Goal: Feedback & Contribution: Submit feedback/report problem

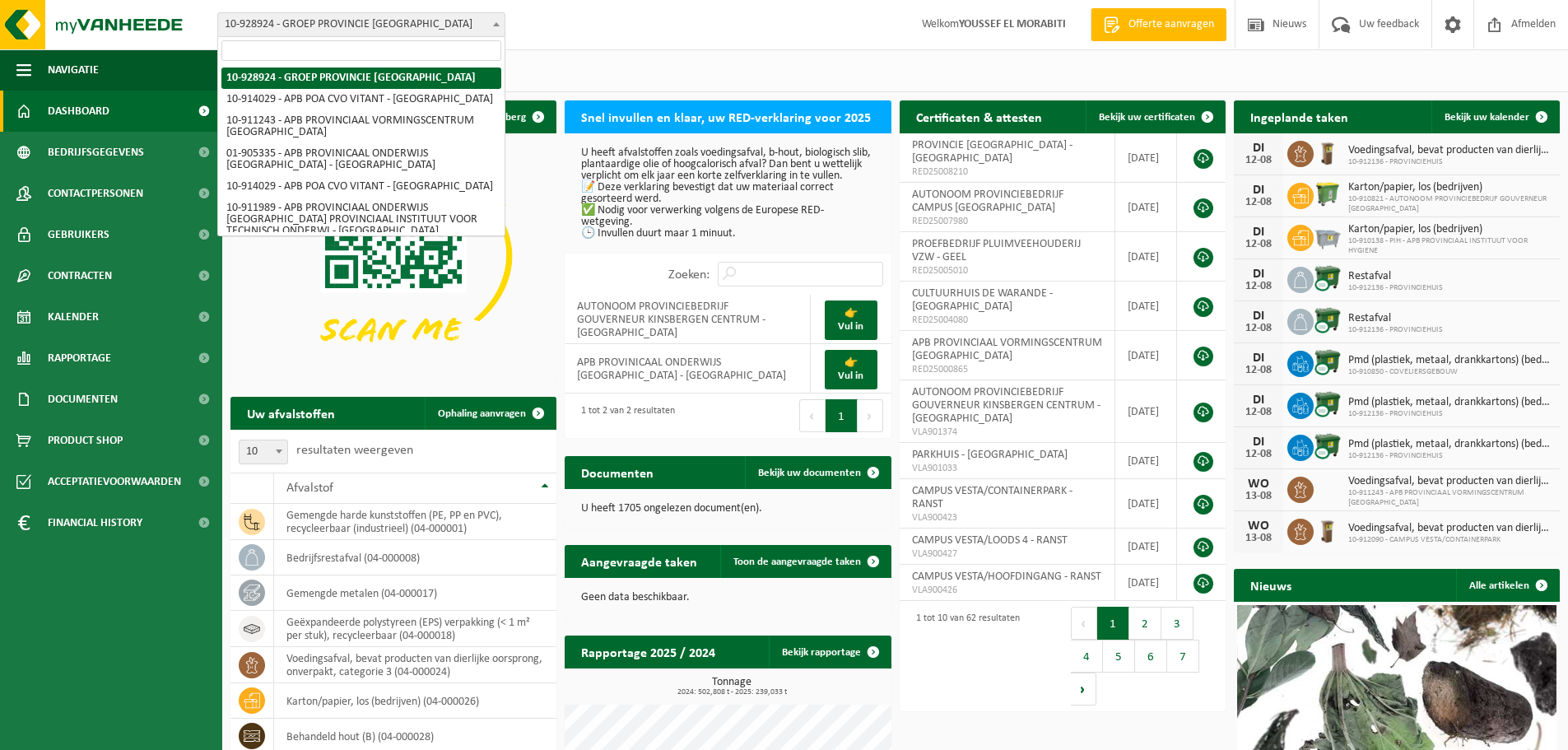
click at [485, 23] on span "10-928924 - GROEP PROVINCIE [GEOGRAPHIC_DATA]" at bounding box center [362, 24] width 286 height 23
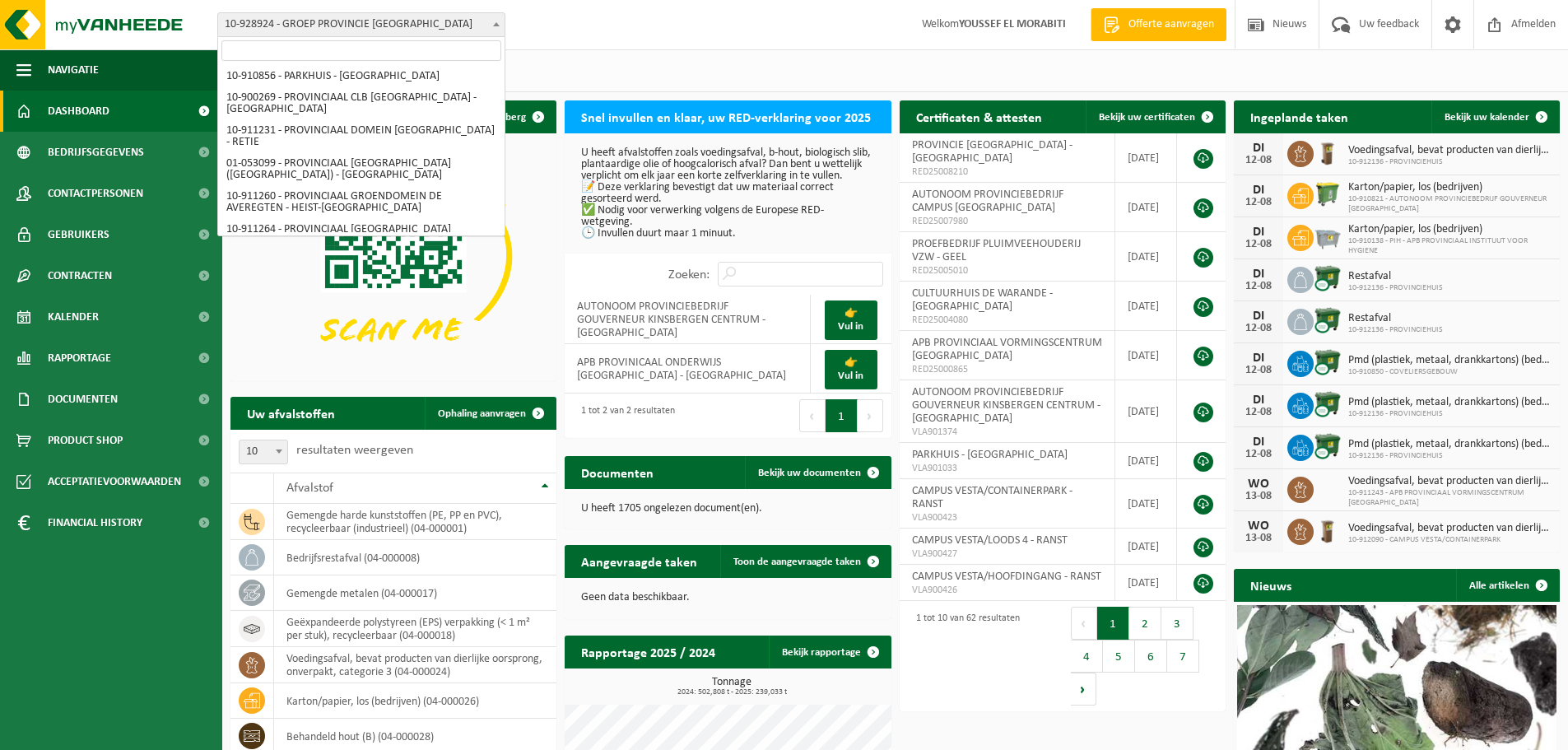
scroll to position [956, 0]
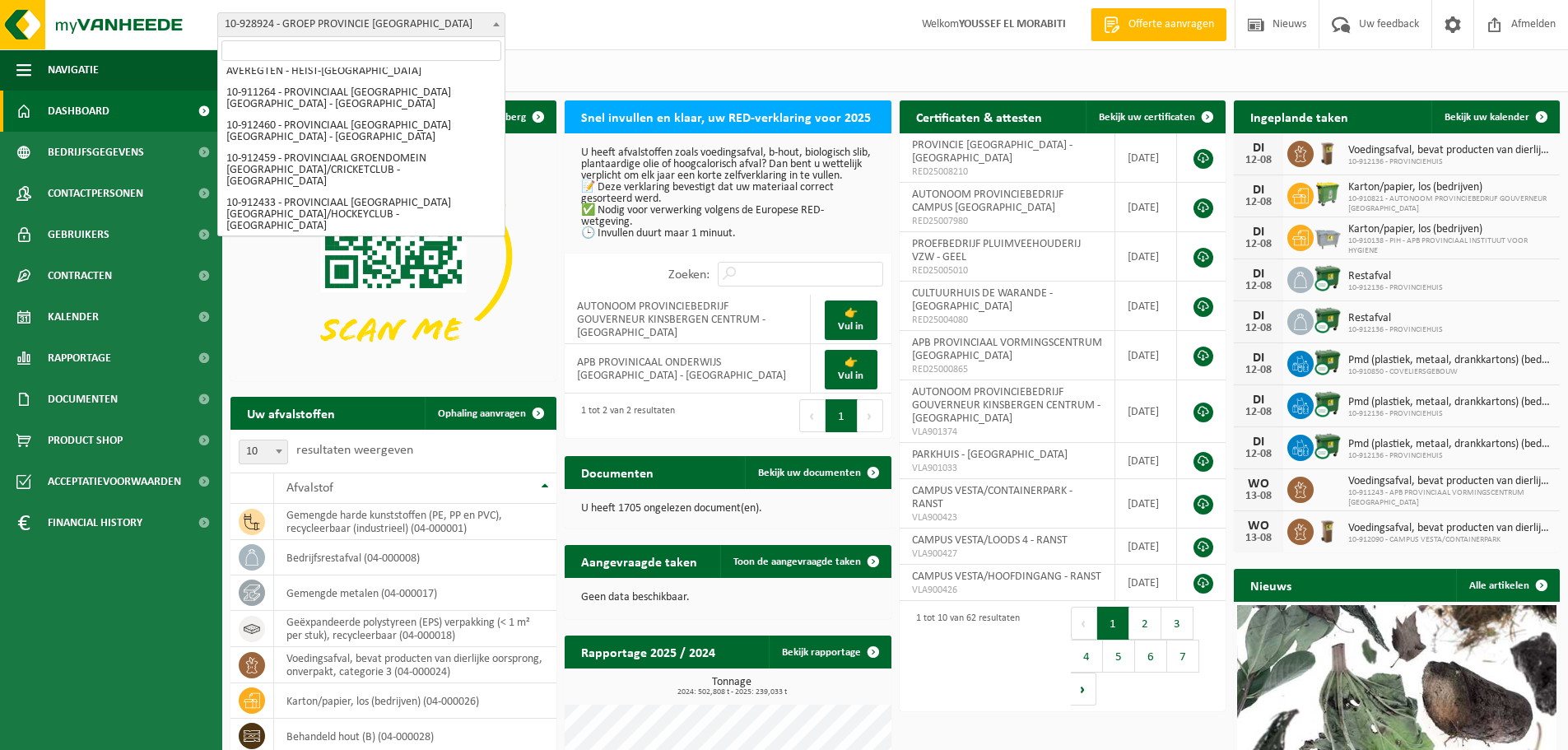
select select "125441"
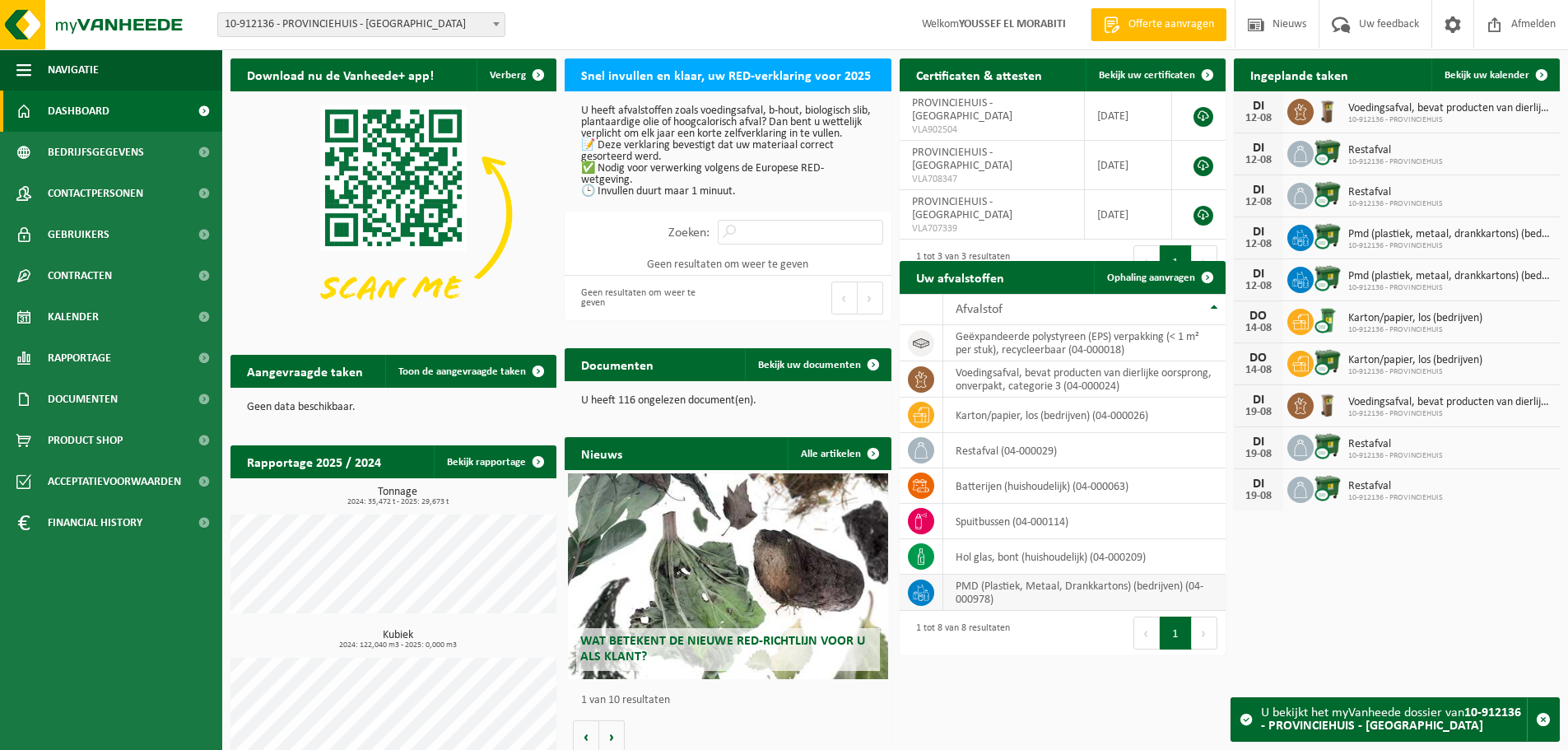
click at [1011, 596] on td "PMD (Plastiek, Metaal, Drankkartons) (bedrijven) (04-000978)" at bounding box center [1085, 593] width 283 height 36
click at [926, 596] on icon at bounding box center [921, 592] width 16 height 16
click at [981, 595] on td "PMD (Plastiek, Metaal, Drankkartons) (bedrijven) (04-000978)" at bounding box center [1085, 593] width 283 height 36
click at [982, 595] on td "PMD (Plastiek, Metaal, Drankkartons) (bedrijven) (04-000978)" at bounding box center [1085, 593] width 283 height 36
click at [983, 596] on td "PMD (Plastiek, Metaal, Drankkartons) (bedrijven) (04-000978)" at bounding box center [1085, 593] width 283 height 36
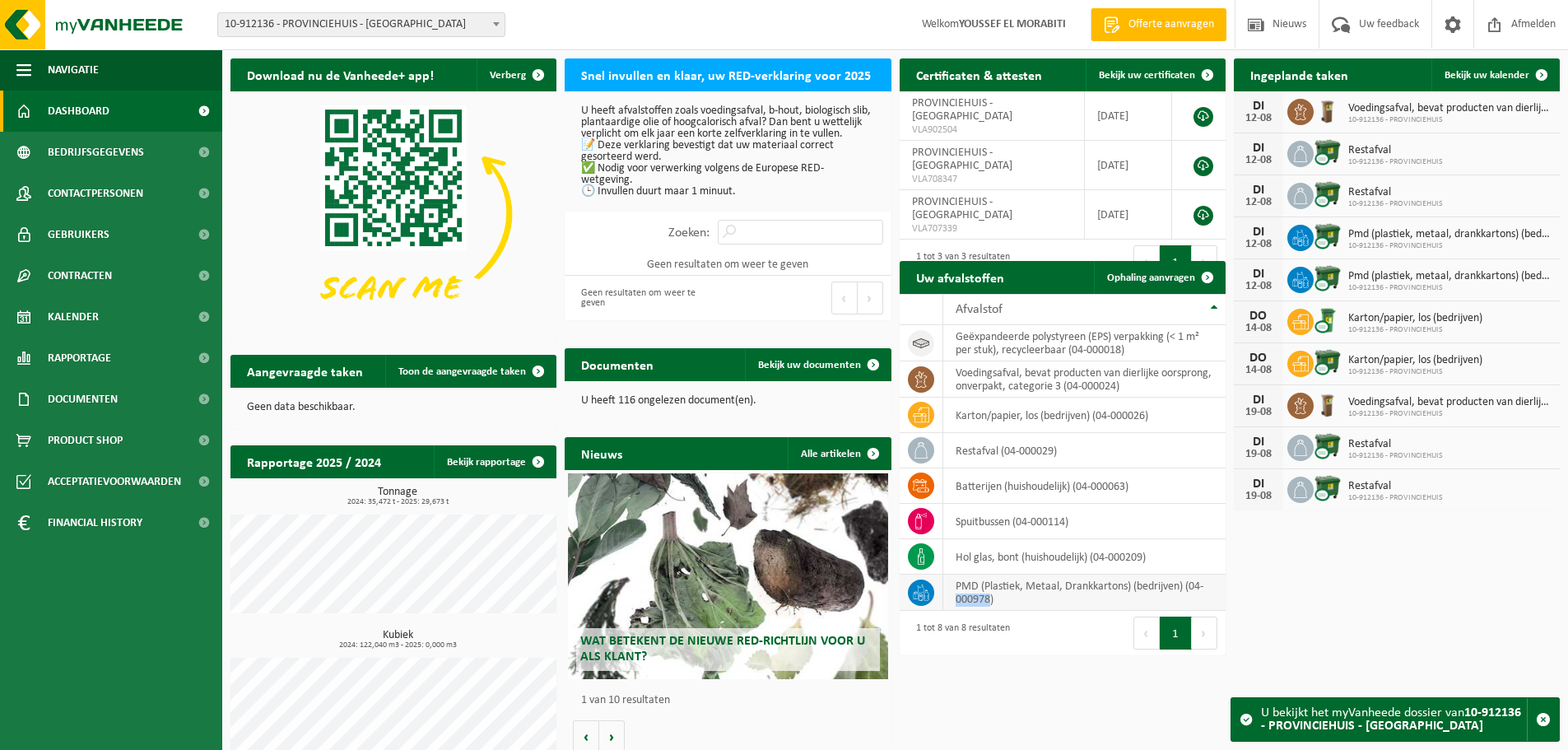
click at [983, 596] on td "PMD (Plastiek, Metaal, Drankkartons) (bedrijven) (04-000978)" at bounding box center [1085, 593] width 283 height 36
click at [1482, 73] on span "Bekijk uw kalender" at bounding box center [1487, 74] width 85 height 10
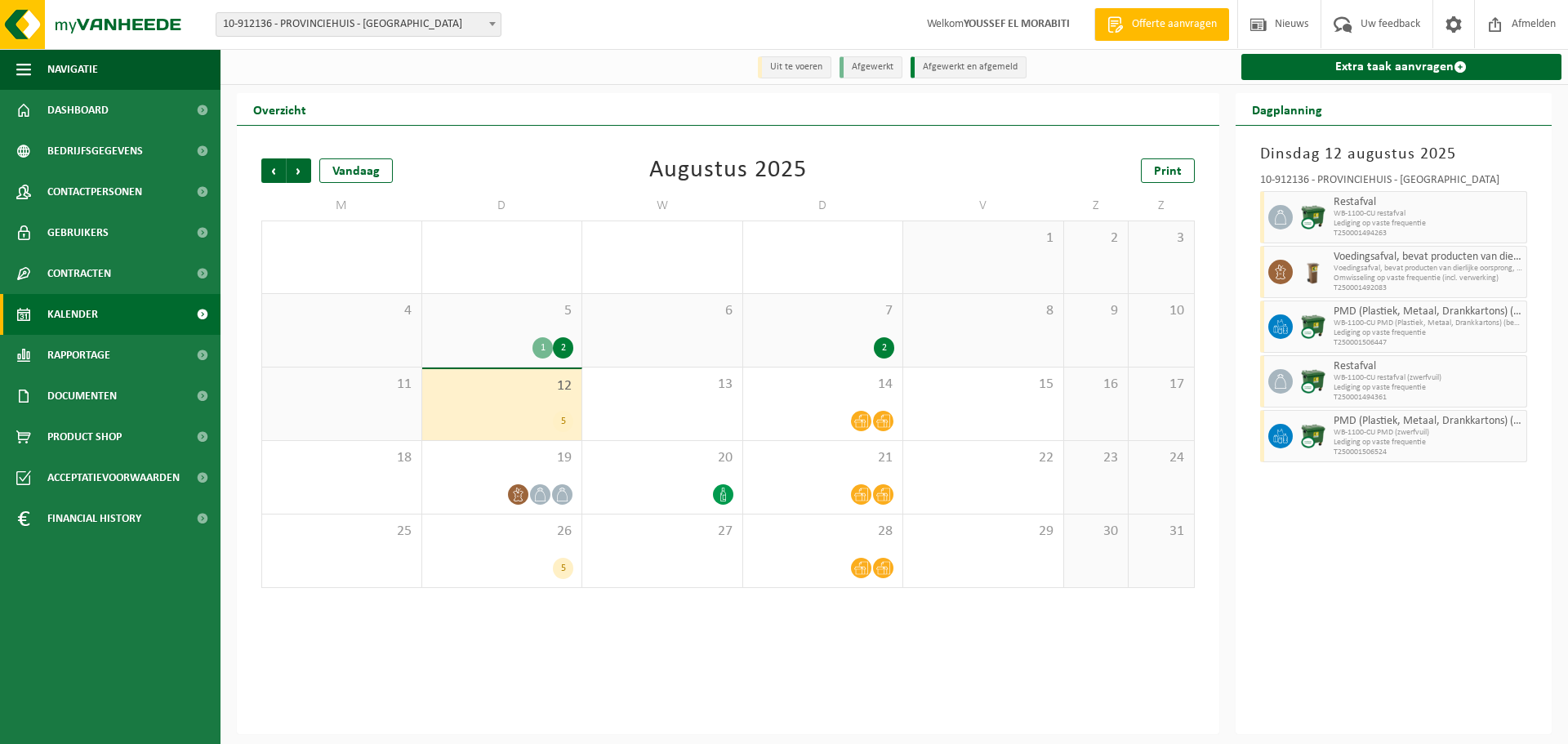
click at [525, 414] on div "5" at bounding box center [502, 421] width 144 height 21
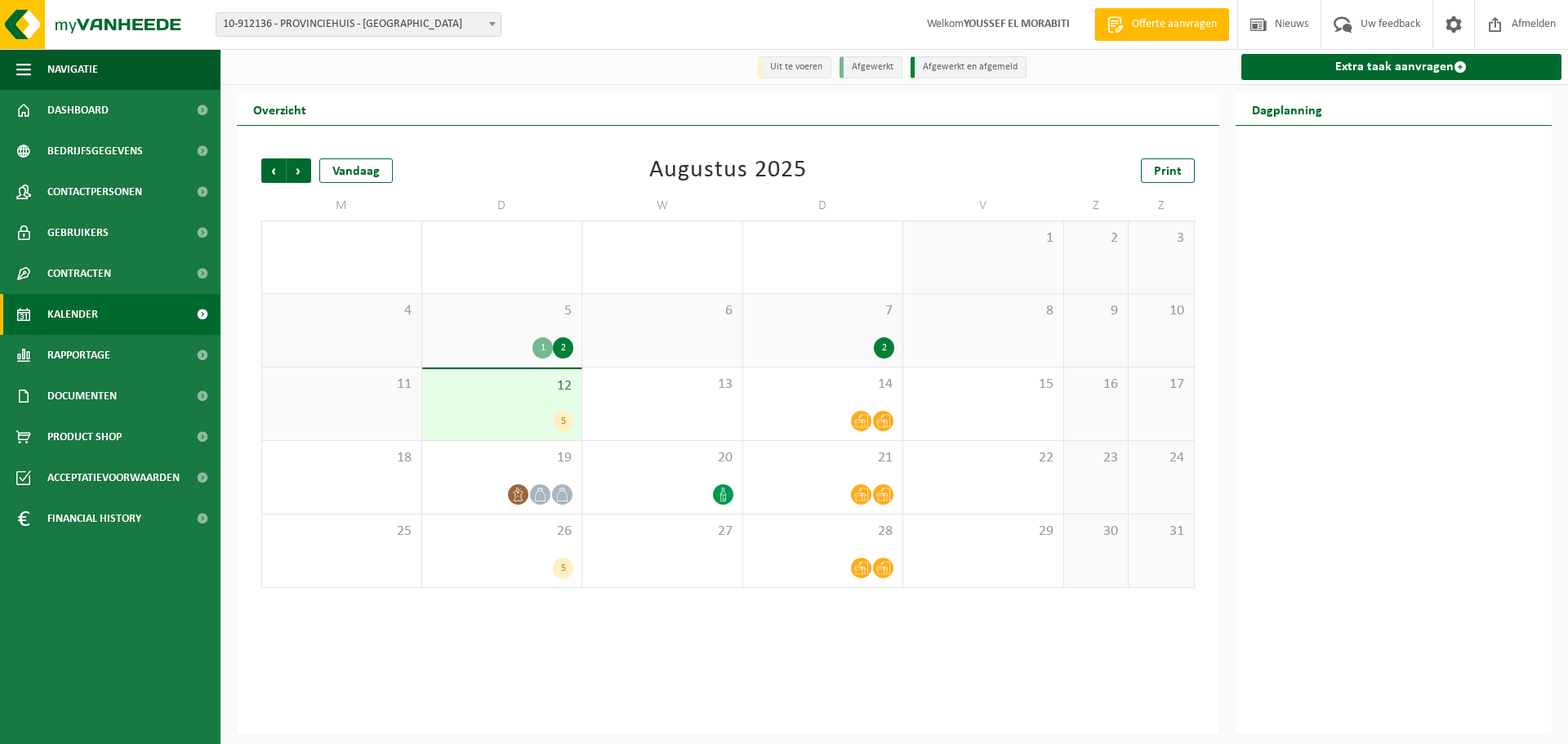
click at [537, 410] on div "12 5" at bounding box center [502, 405] width 160 height 71
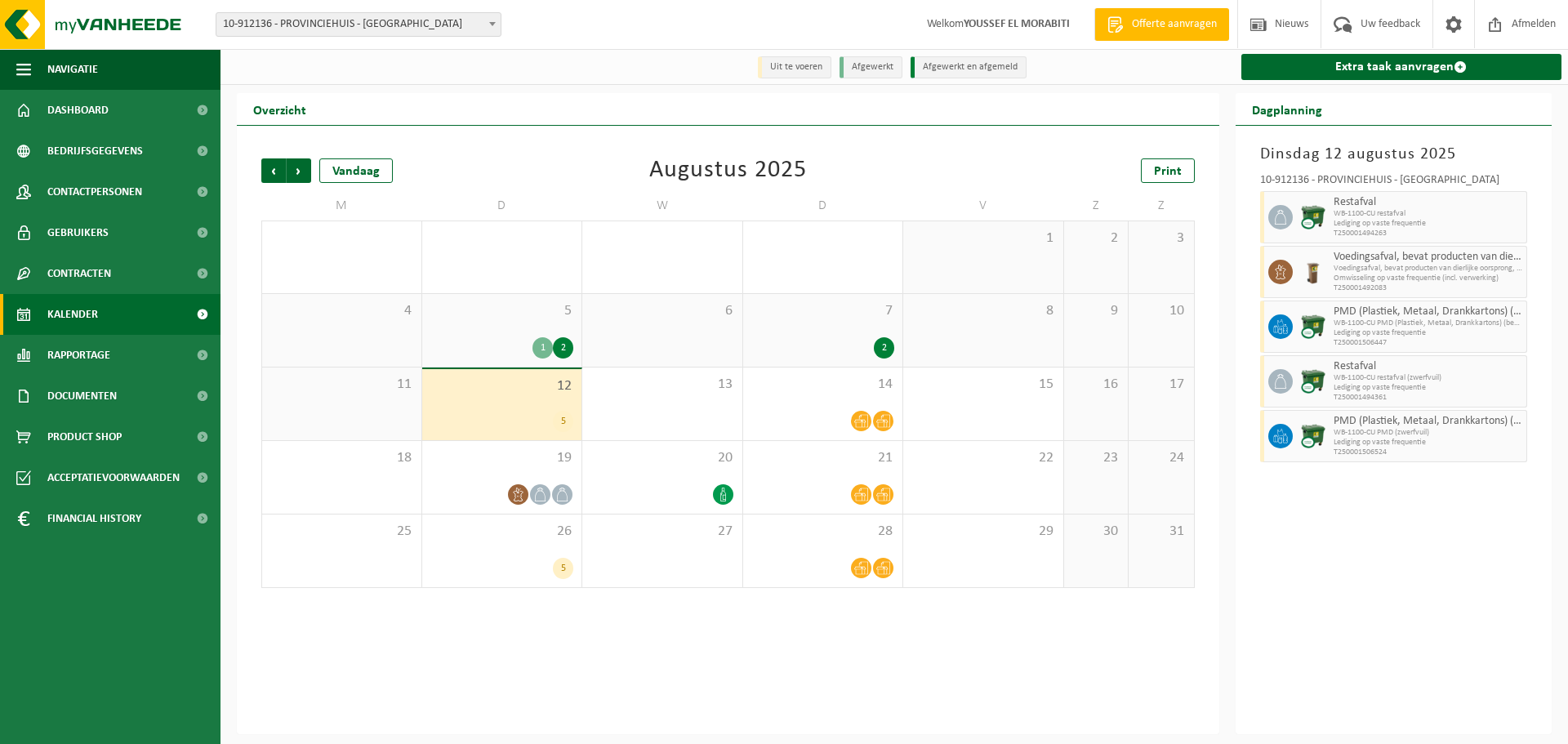
click at [1374, 333] on span "Lediging op vaste frequentie" at bounding box center [1429, 333] width 190 height 9
click at [1277, 329] on icon at bounding box center [1275, 329] width 4 height 7
click at [1277, 328] on icon at bounding box center [1275, 329] width 4 height 7
click at [1280, 328] on icon at bounding box center [1281, 327] width 15 height 15
drag, startPoint x: 1349, startPoint y: 326, endPoint x: 1251, endPoint y: 326, distance: 98.0
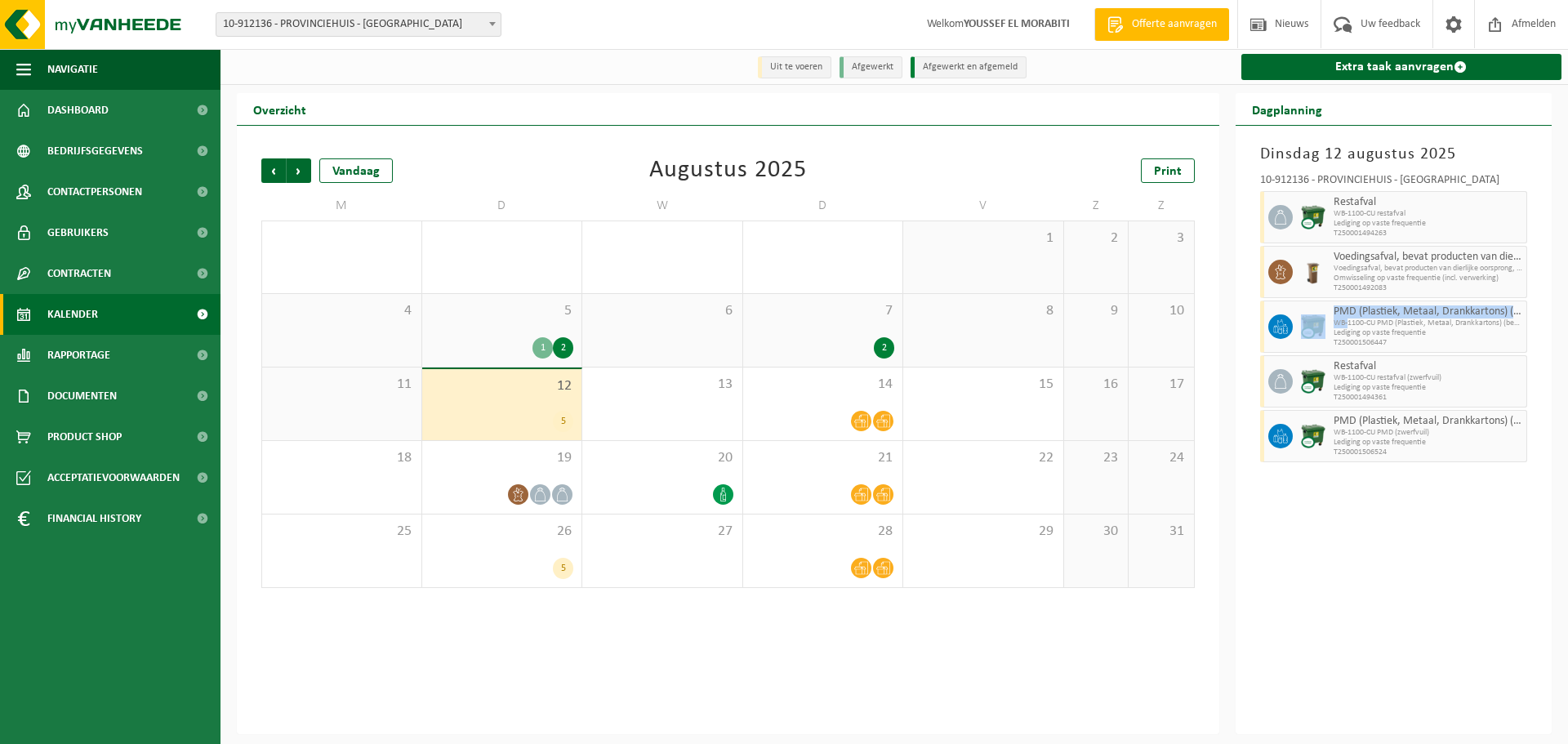
click at [1252, 326] on div "10-912136 - PROVINCIEHUIS - ANTWERPEN Restafval WB-1100-CU restafval Lediging o…" at bounding box center [1394, 315] width 284 height 298
click at [1364, 330] on span "Lediging op vaste frequentie" at bounding box center [1429, 333] width 190 height 9
click at [1262, 332] on div at bounding box center [1278, 327] width 36 height 52
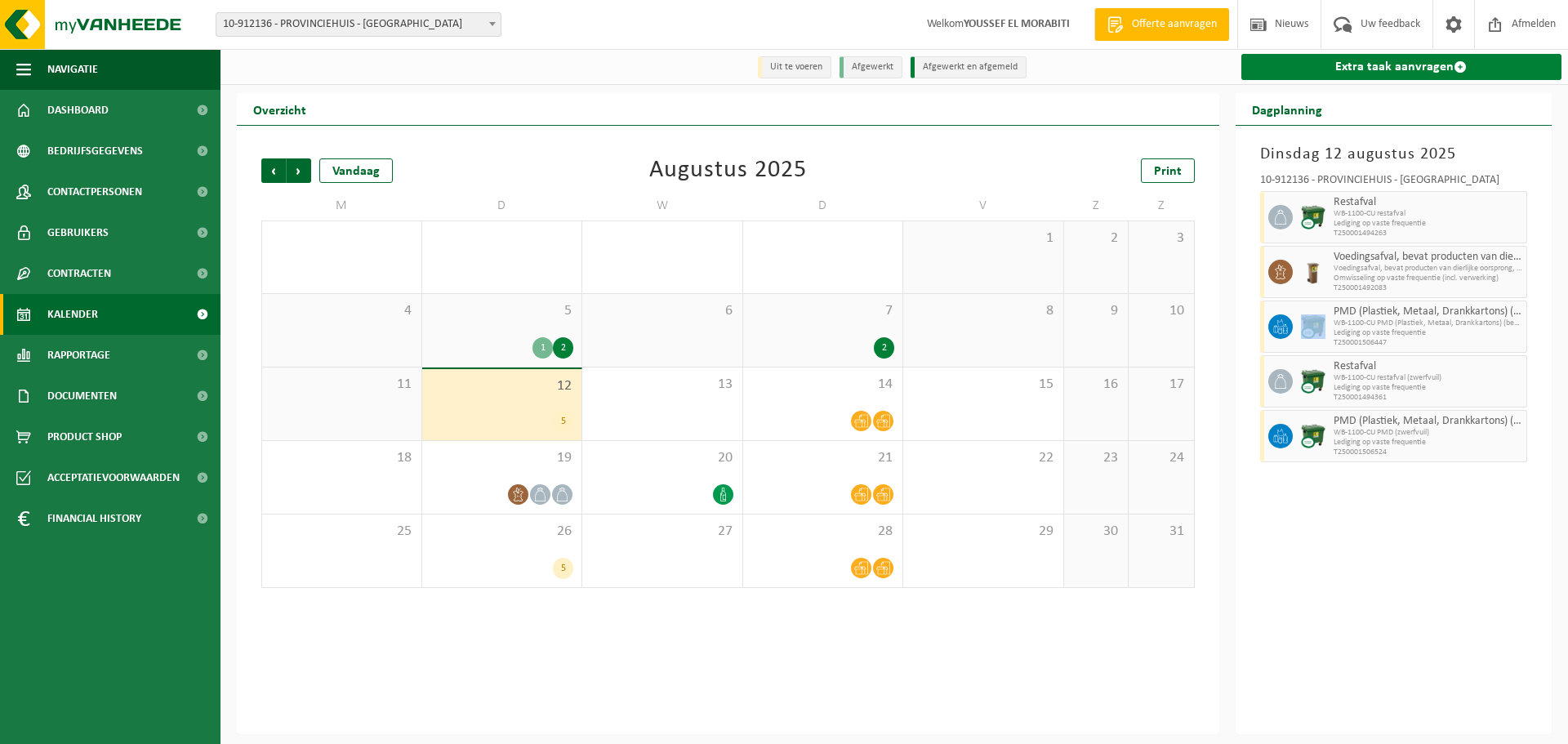
click at [1455, 64] on span at bounding box center [1460, 67] width 13 height 13
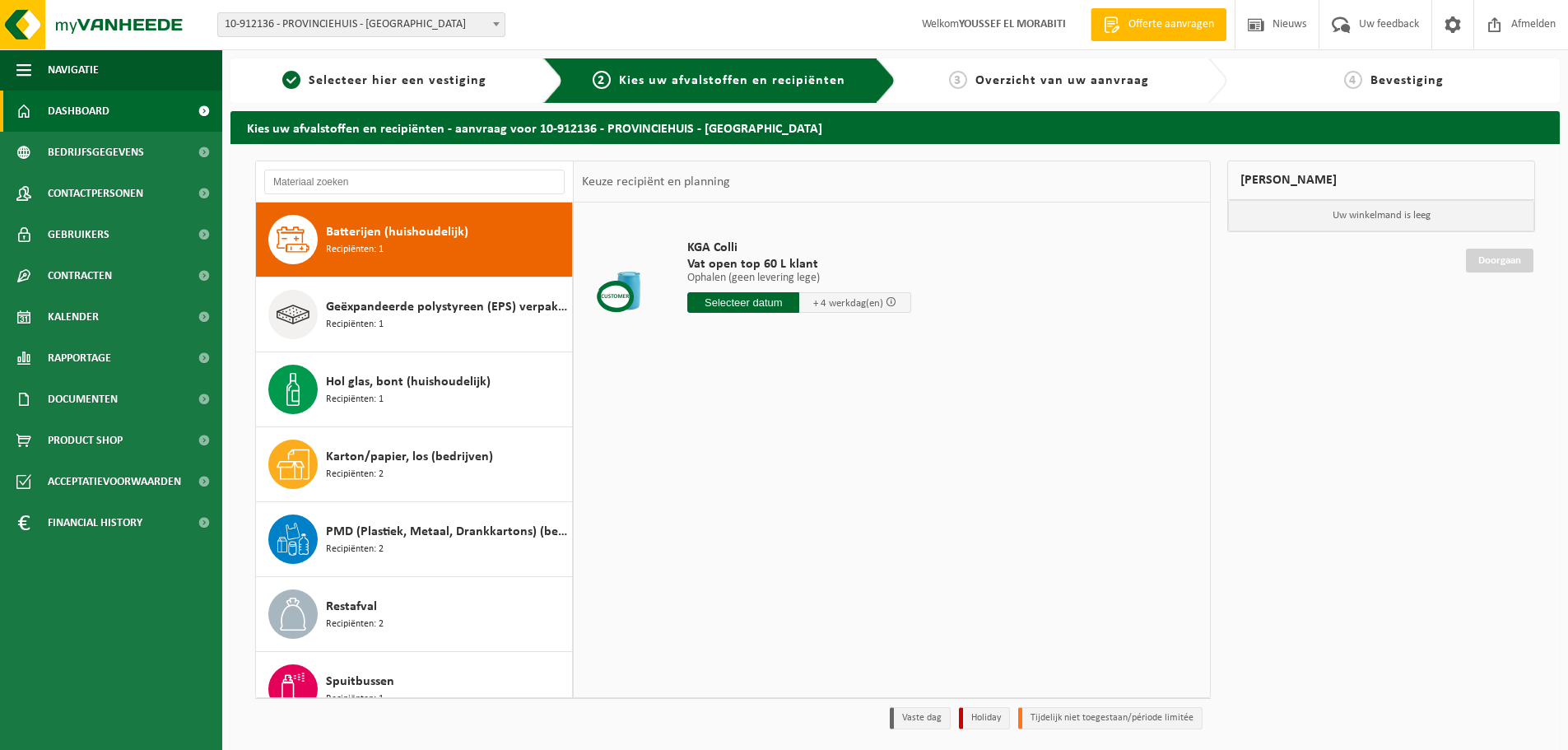
click at [88, 105] on span "Dashboard" at bounding box center [79, 111] width 62 height 41
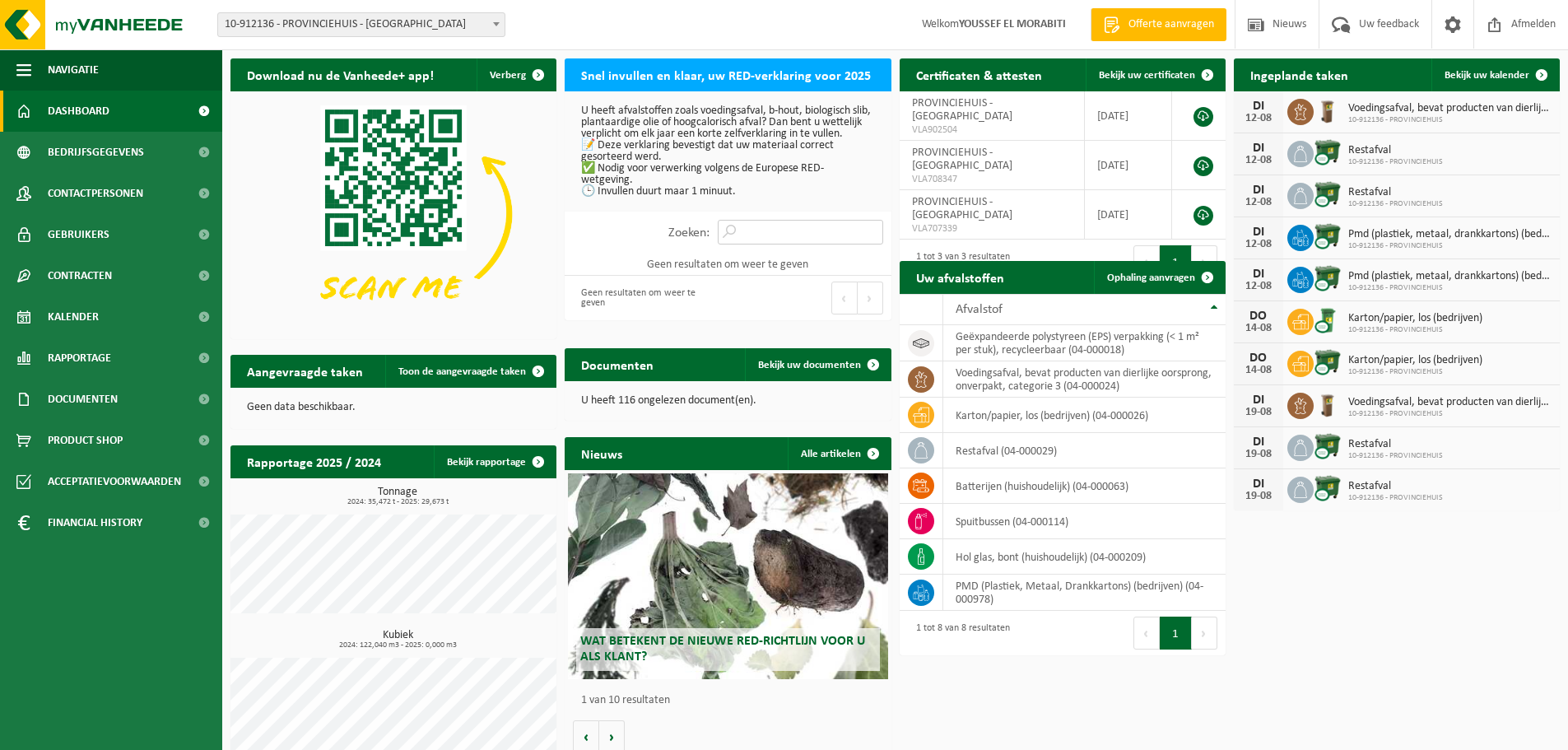
click at [750, 244] on input "Zoeken:" at bounding box center [801, 232] width 166 height 24
click at [730, 238] on input "klacht" at bounding box center [801, 232] width 166 height 24
type input "klacht"
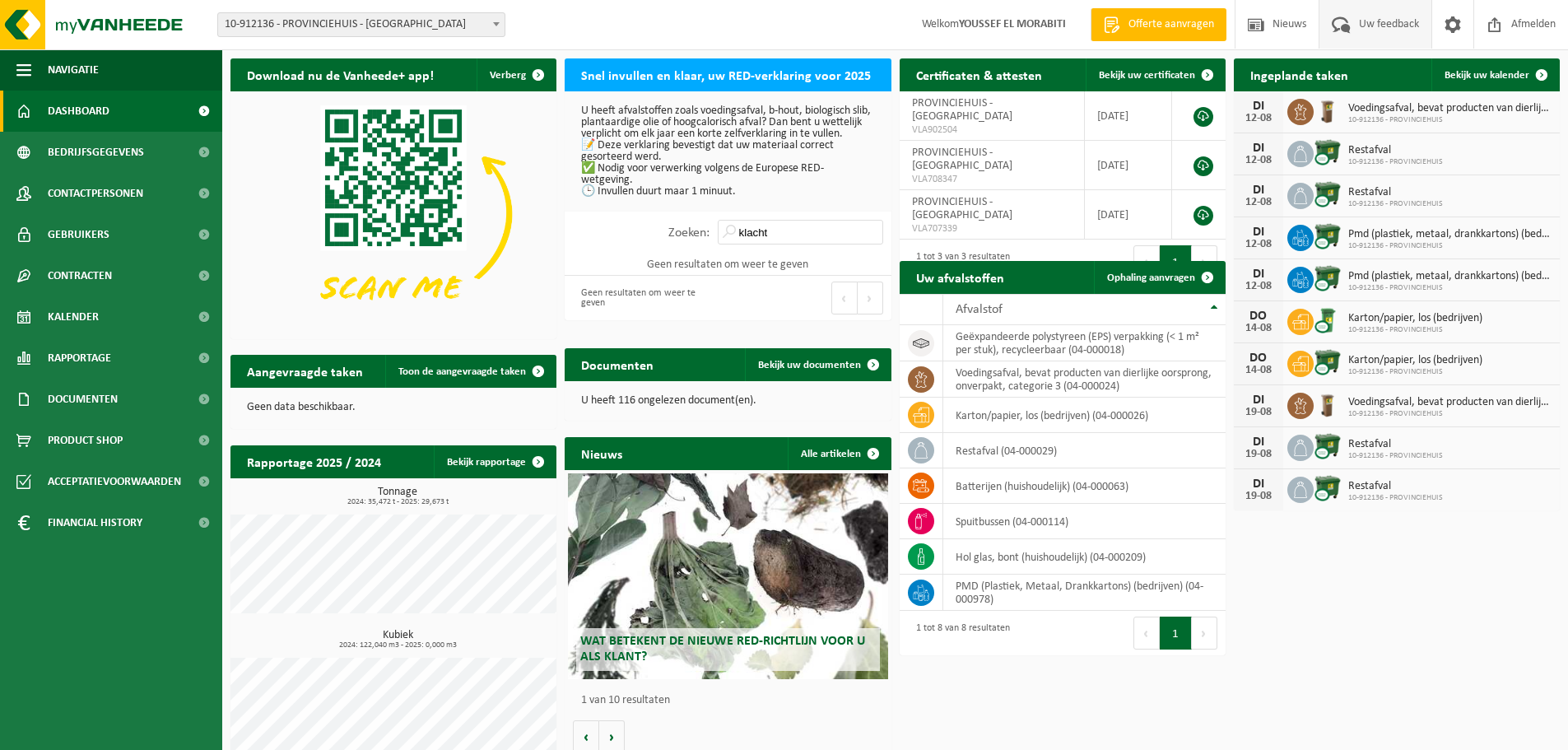
click at [1388, 29] on span "Uw feedback" at bounding box center [1389, 24] width 69 height 49
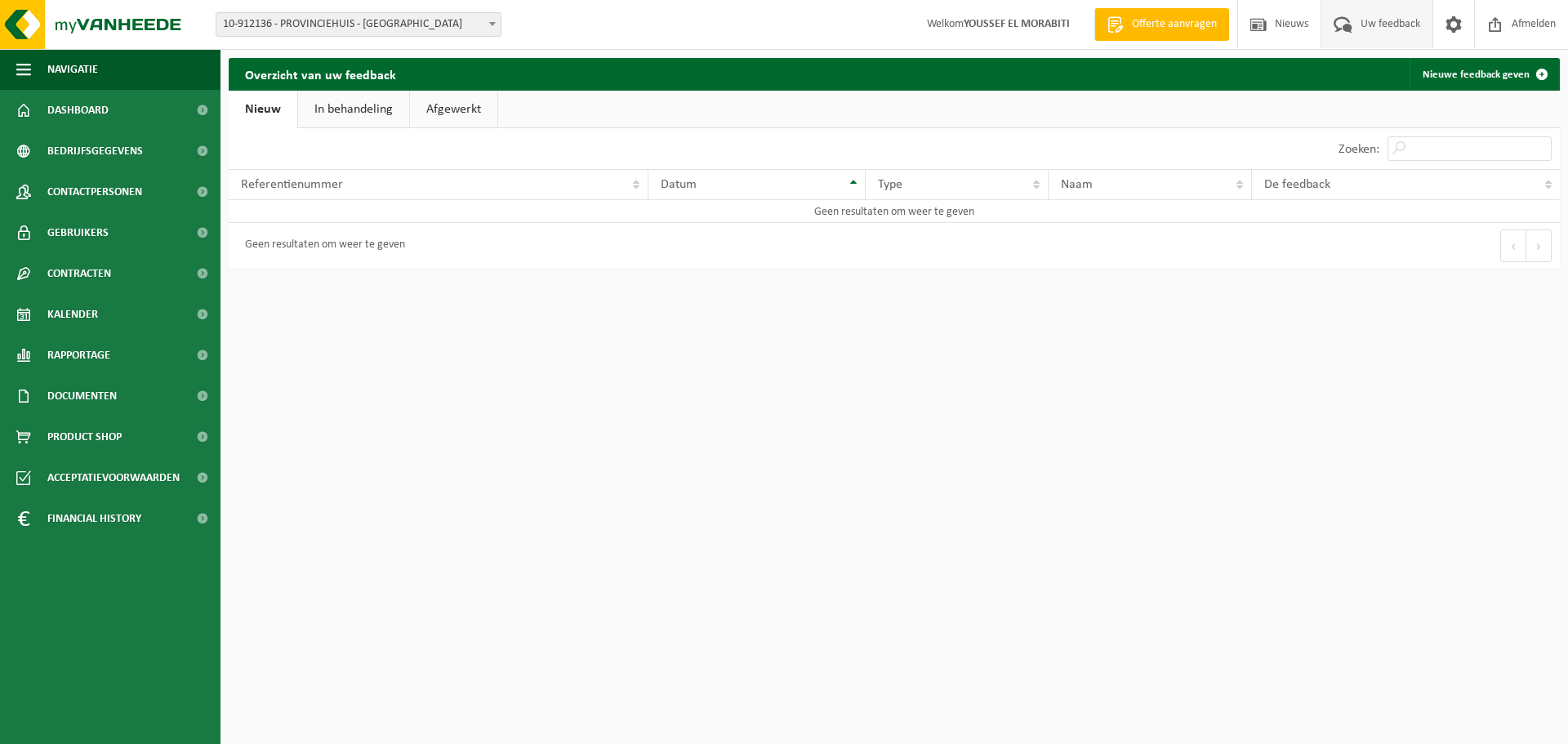
click at [317, 247] on div "Geen resultaten om weer te geven" at bounding box center [321, 245] width 168 height 29
click at [320, 247] on div "Geen resultaten om weer te geven" at bounding box center [321, 245] width 168 height 29
click at [321, 247] on div "Geen resultaten om weer te geven" at bounding box center [321, 245] width 168 height 29
click at [268, 107] on link "Nieuw" at bounding box center [263, 109] width 68 height 37
click at [266, 109] on link "Nieuw" at bounding box center [263, 109] width 68 height 37
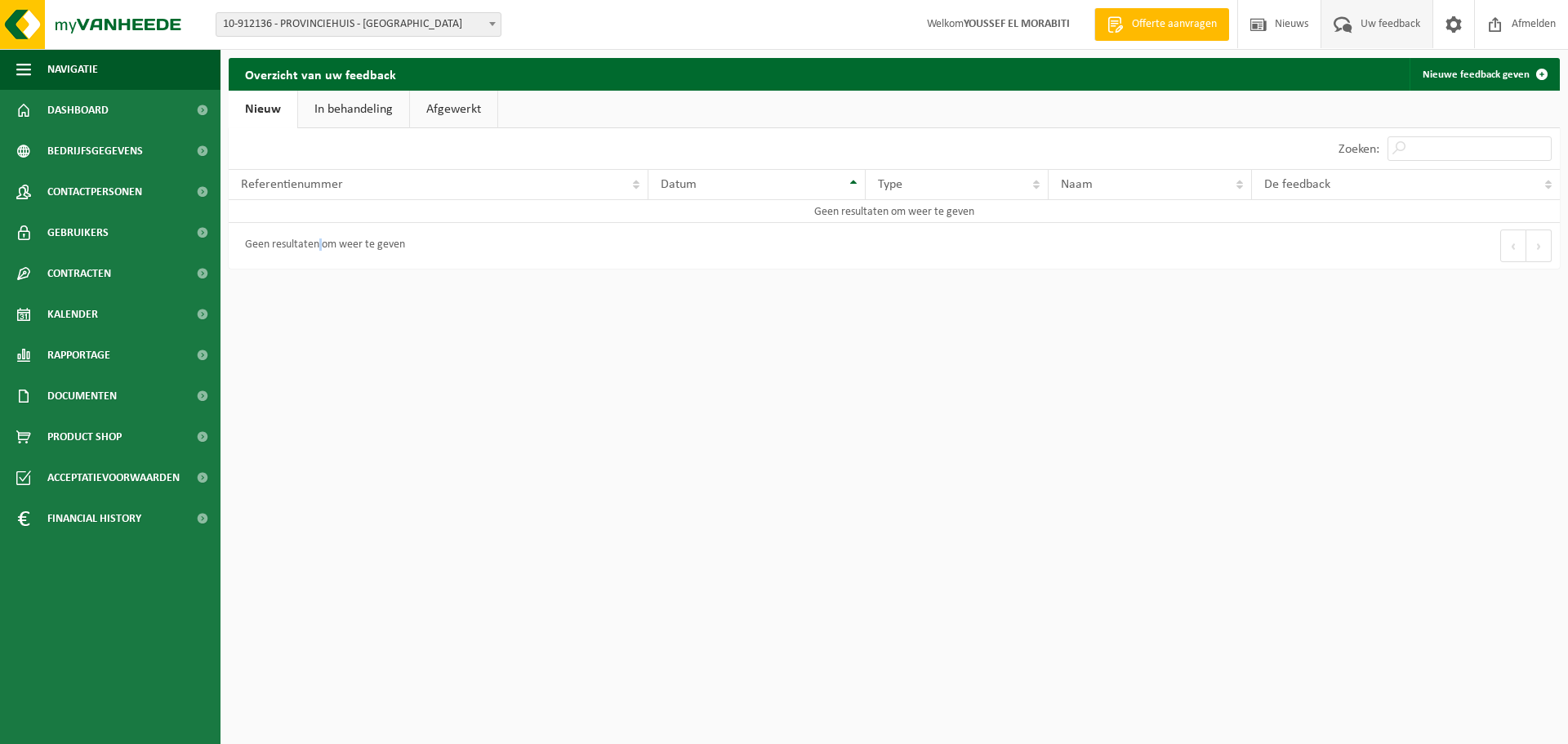
click at [373, 111] on link "In behandeling" at bounding box center [353, 109] width 111 height 37
click at [459, 111] on link "Afgewerkt" at bounding box center [455, 109] width 87 height 37
click at [271, 109] on link "Nieuw" at bounding box center [262, 109] width 66 height 37
click at [274, 241] on div "Geen resultaten om weer te geven" at bounding box center [321, 245] width 168 height 29
click at [273, 209] on td "Geen resultaten om weer te geven" at bounding box center [895, 211] width 1331 height 22
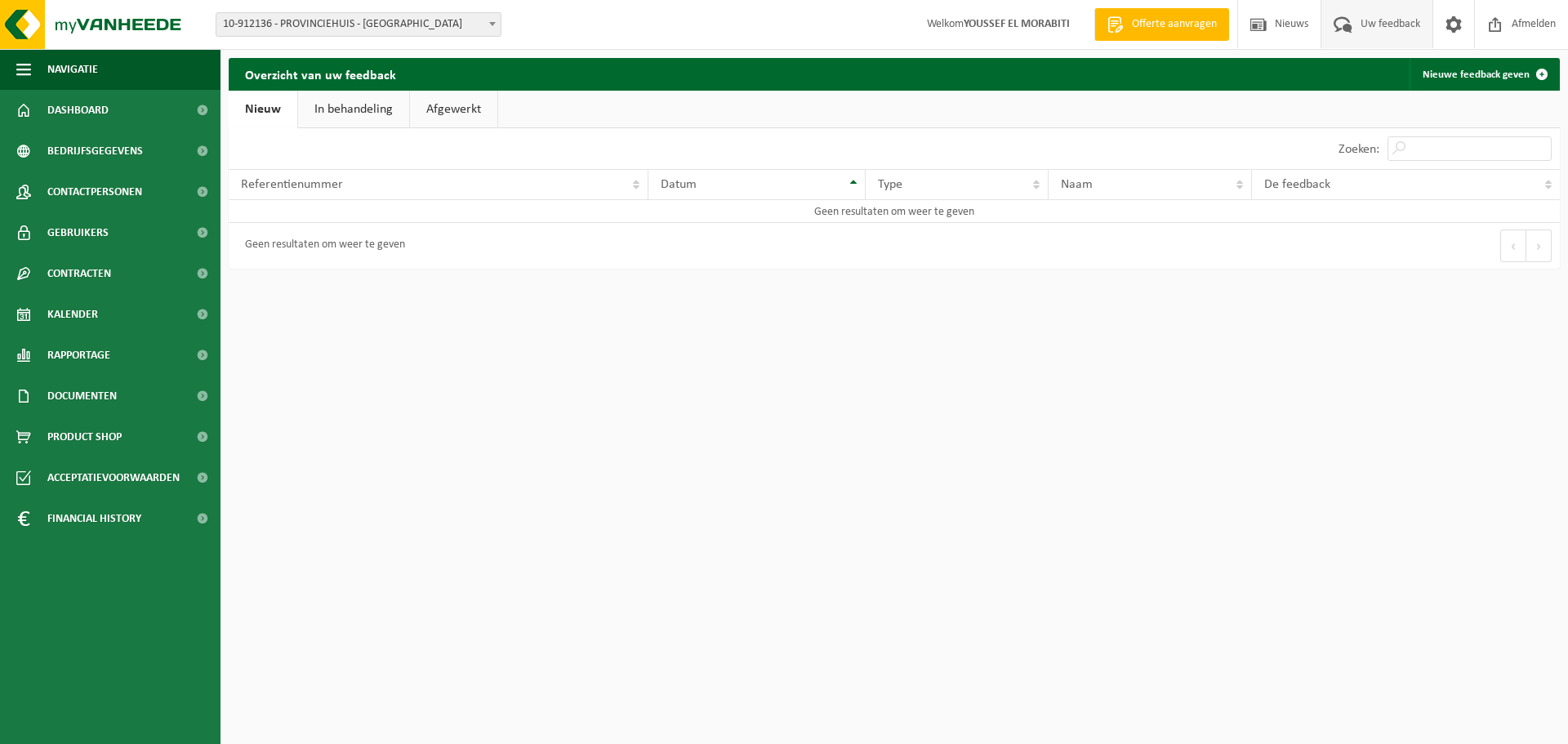
click at [264, 111] on link "Nieuw" at bounding box center [263, 109] width 68 height 37
click at [266, 111] on link "Nieuw" at bounding box center [263, 109] width 68 height 37
click at [22, 64] on span "button" at bounding box center [23, 69] width 15 height 41
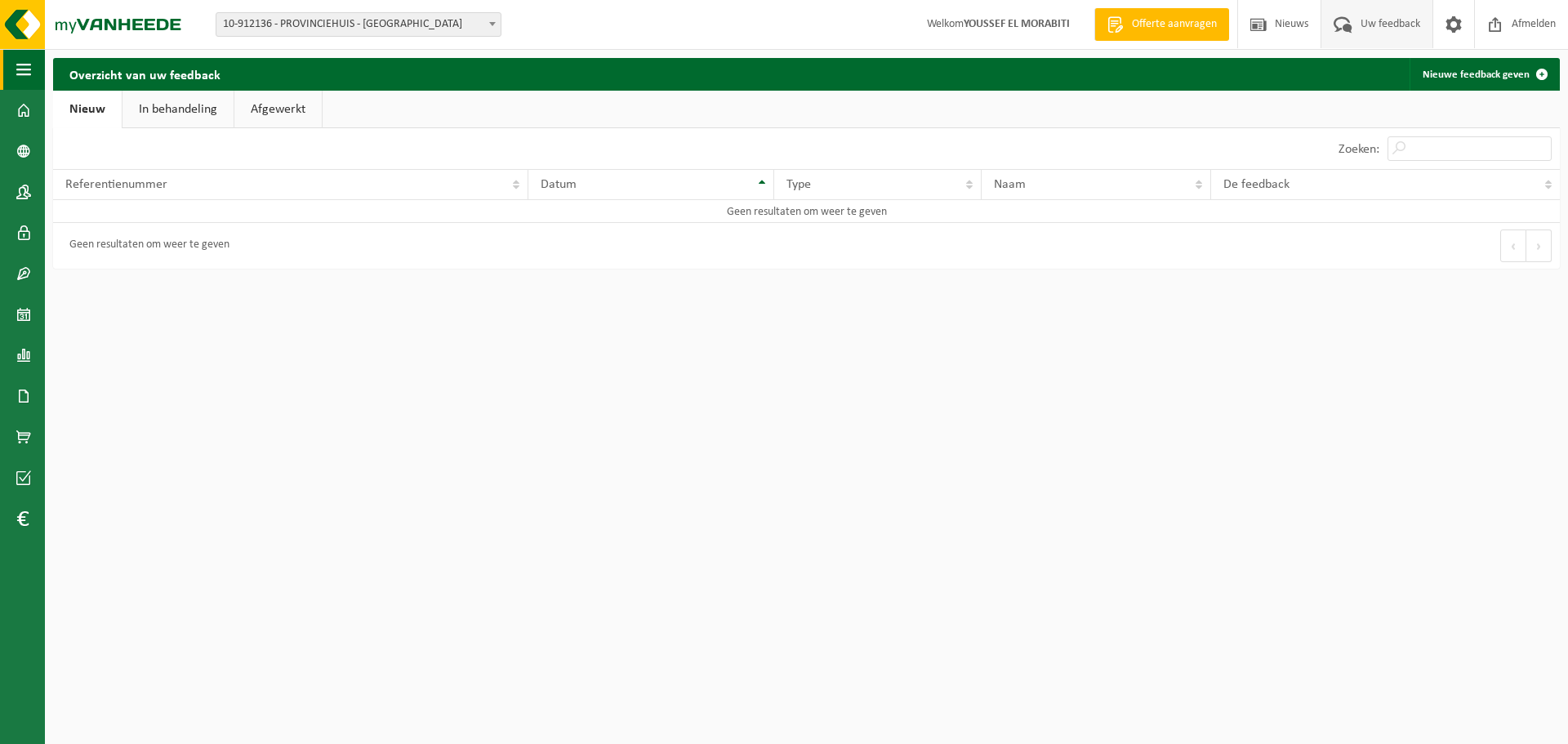
click at [22, 64] on span "button" at bounding box center [23, 69] width 15 height 41
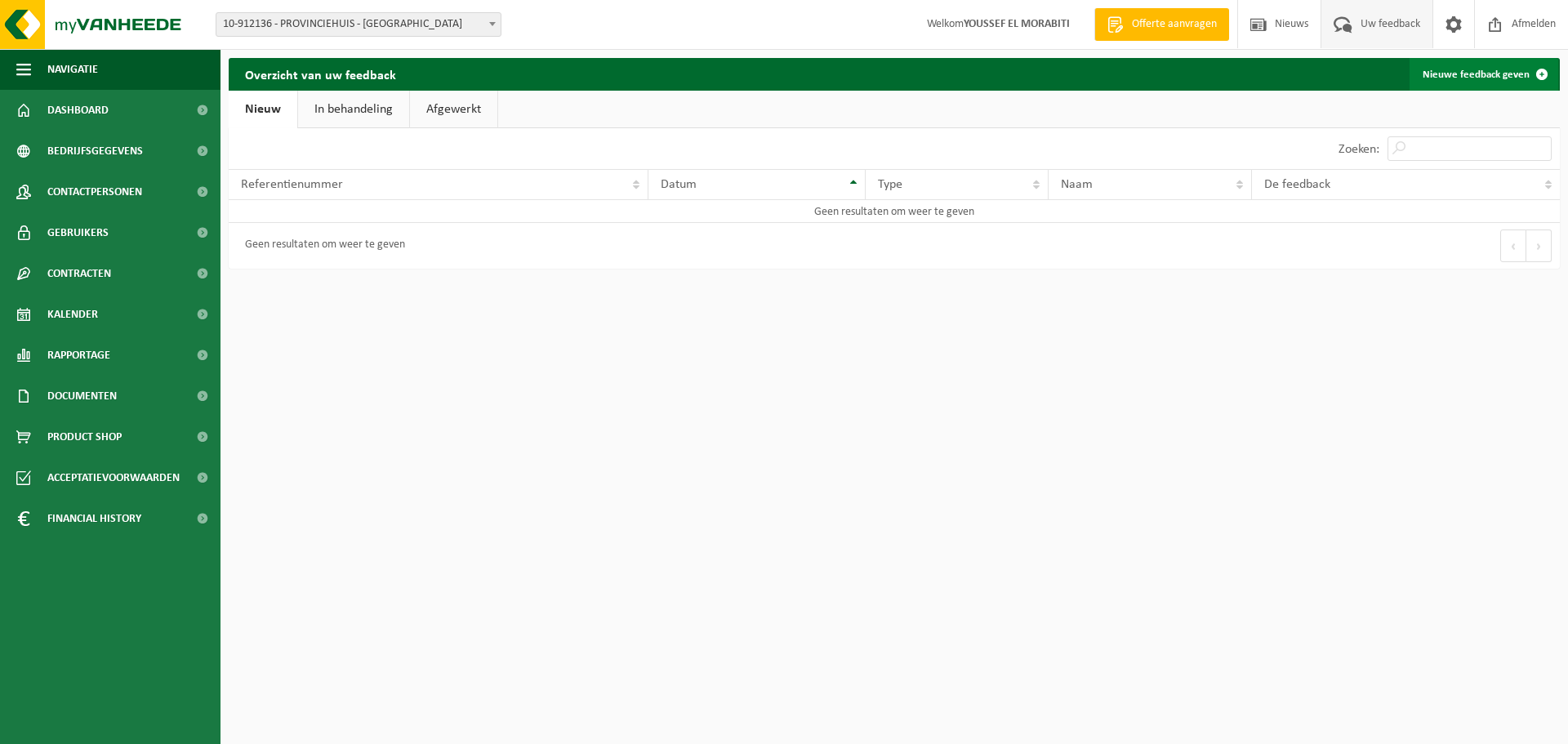
click at [1472, 74] on link "Nieuwe feedback geven" at bounding box center [1484, 74] width 149 height 33
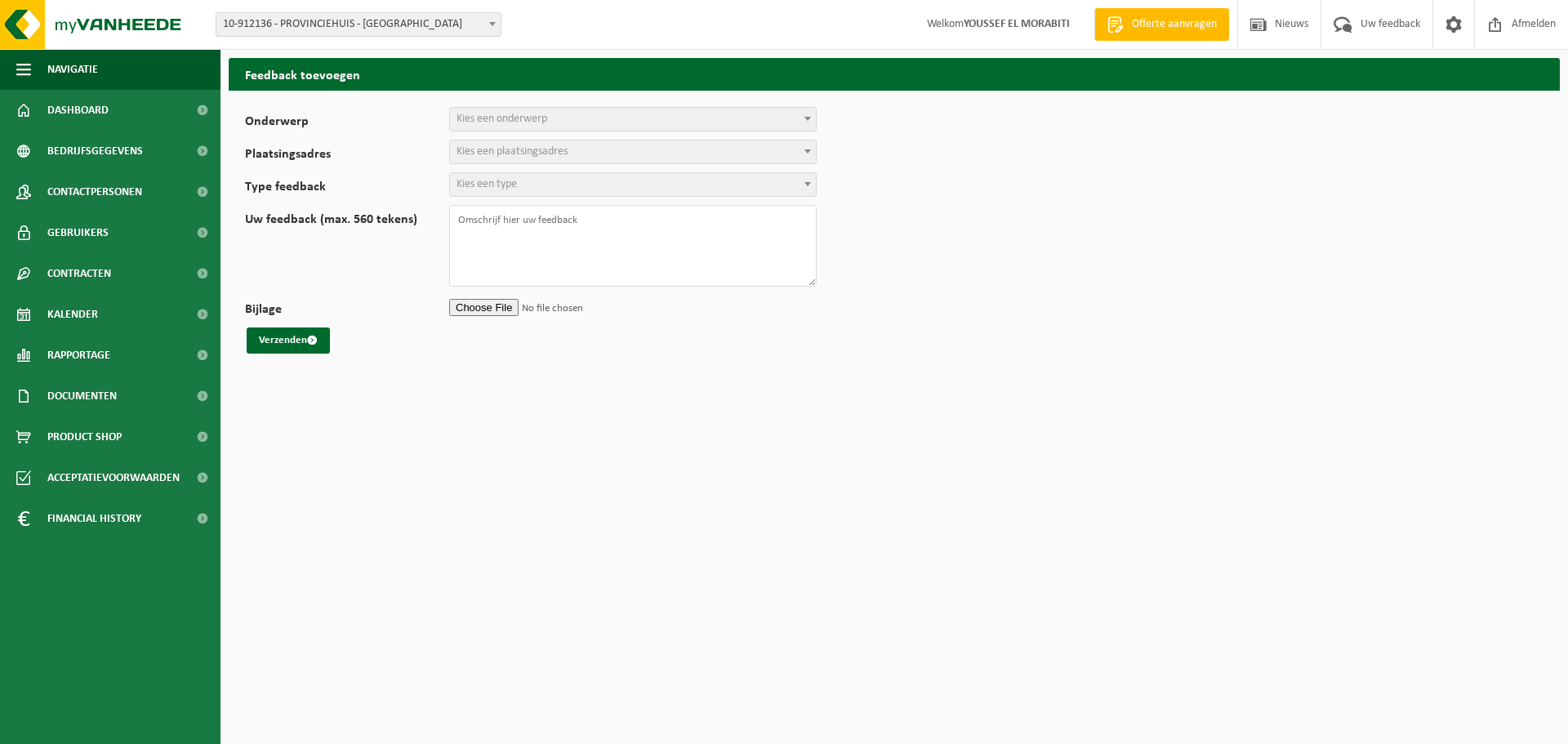
click at [326, 122] on label "Onderwerp" at bounding box center [347, 122] width 204 height 16
click at [0, 0] on select "Planning Administratie myVanheede Verkoop Kwaliteit Schadegeval melden Andere..." at bounding box center [0, 0] width 0 height 0
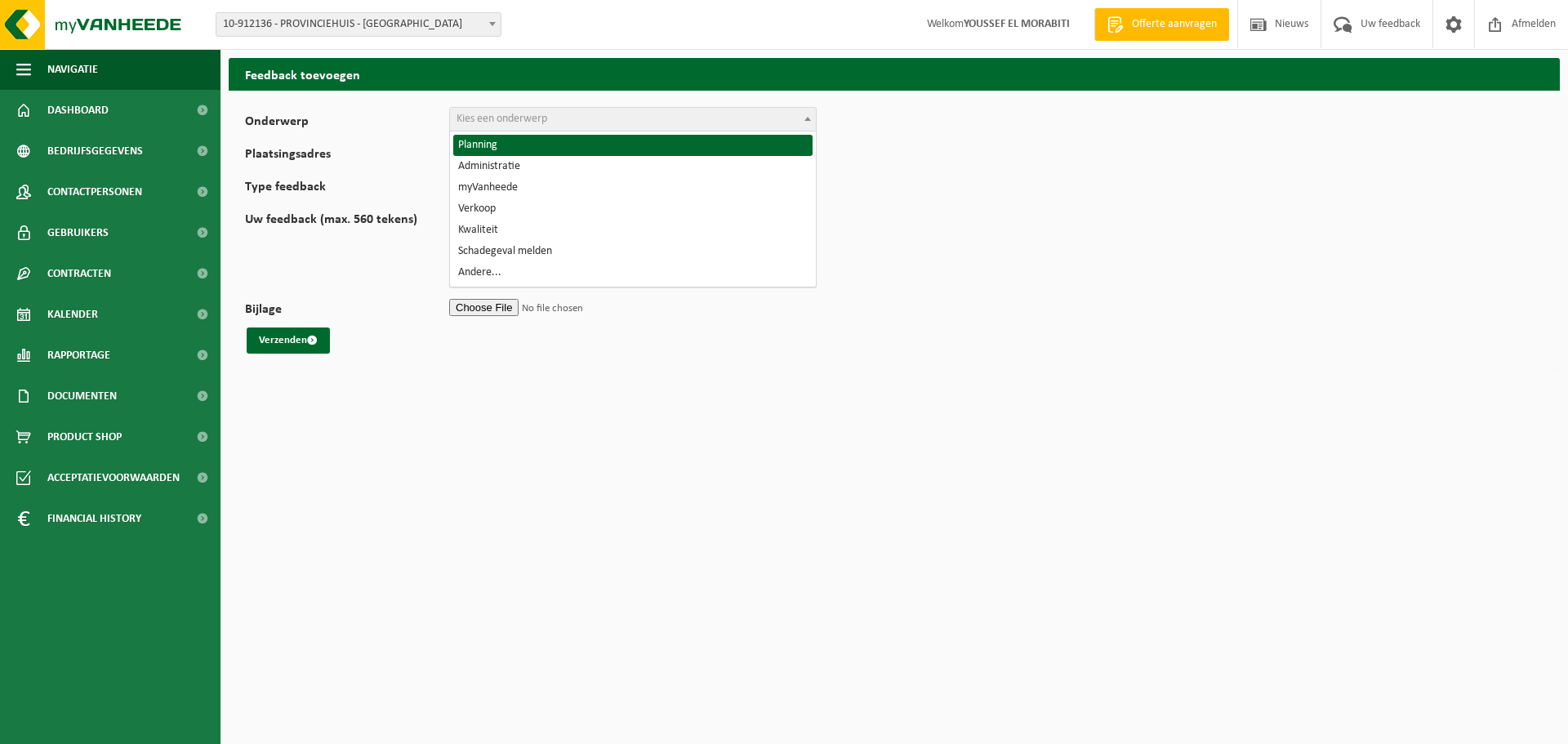
click at [533, 122] on span "Kies een onderwerp" at bounding box center [501, 119] width 91 height 12
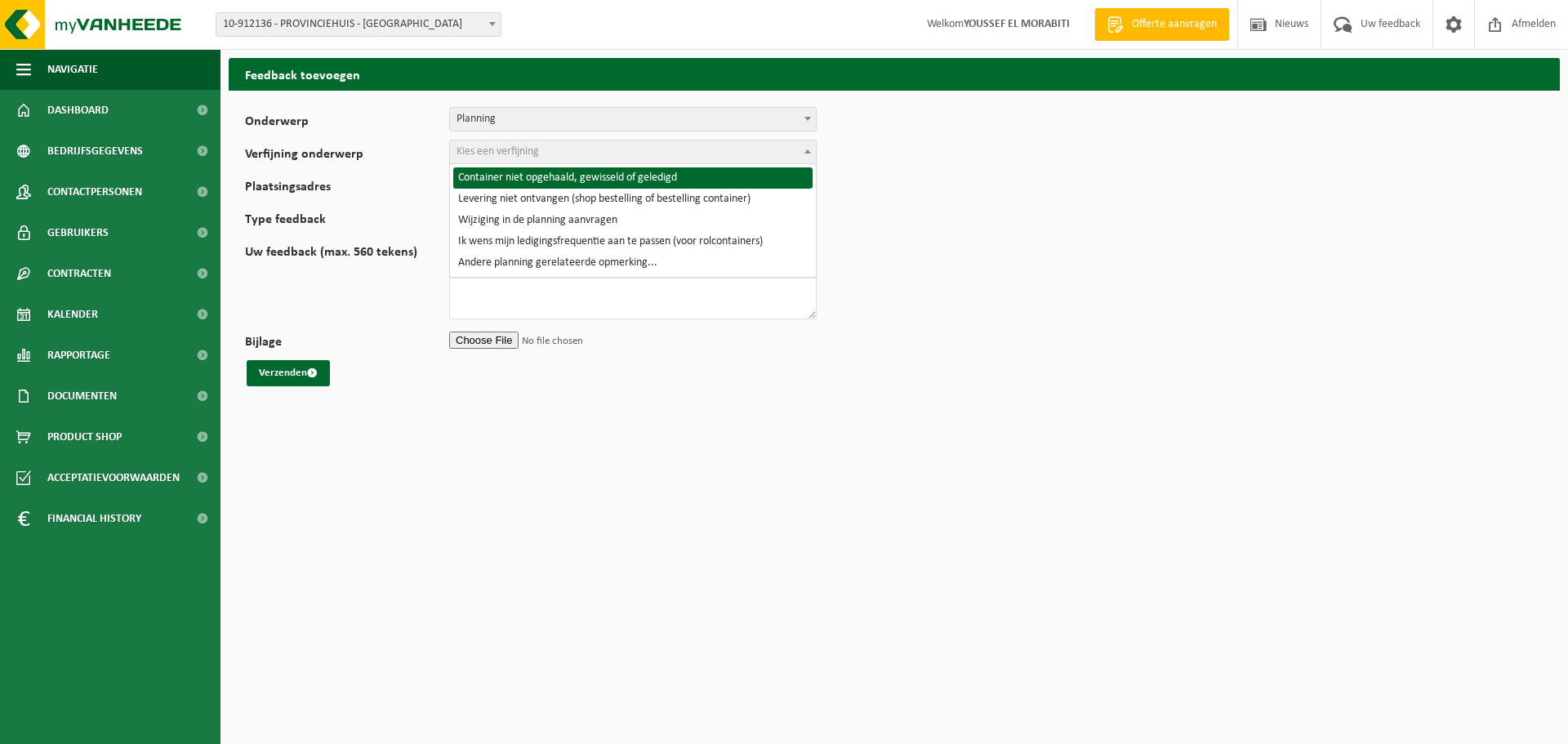
click at [481, 151] on span "Kies een verfijning" at bounding box center [497, 151] width 82 height 12
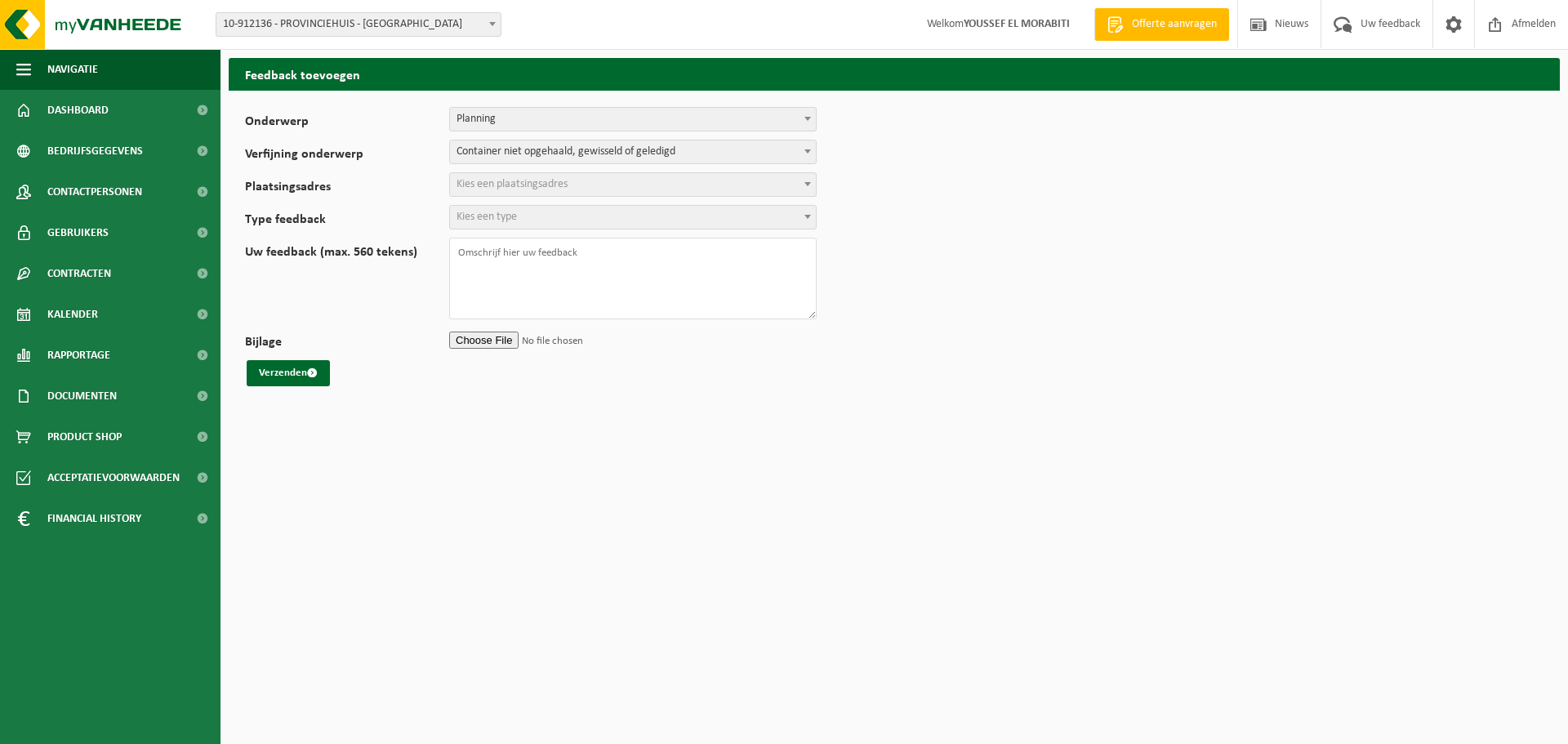
click at [539, 185] on span "Kies een plaatsingsadres" at bounding box center [511, 183] width 111 height 12
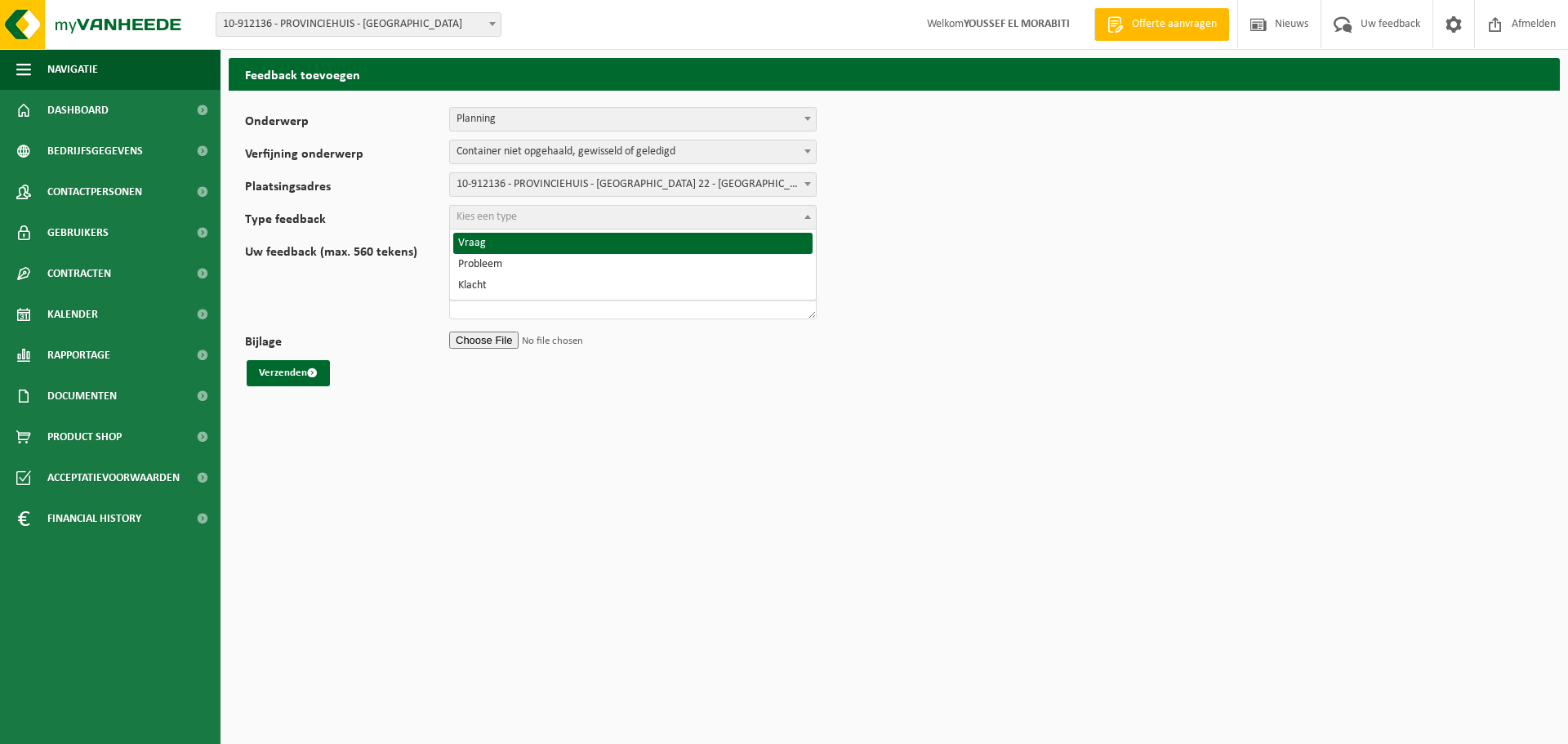
click at [528, 218] on span "Kies een type" at bounding box center [632, 217] width 366 height 22
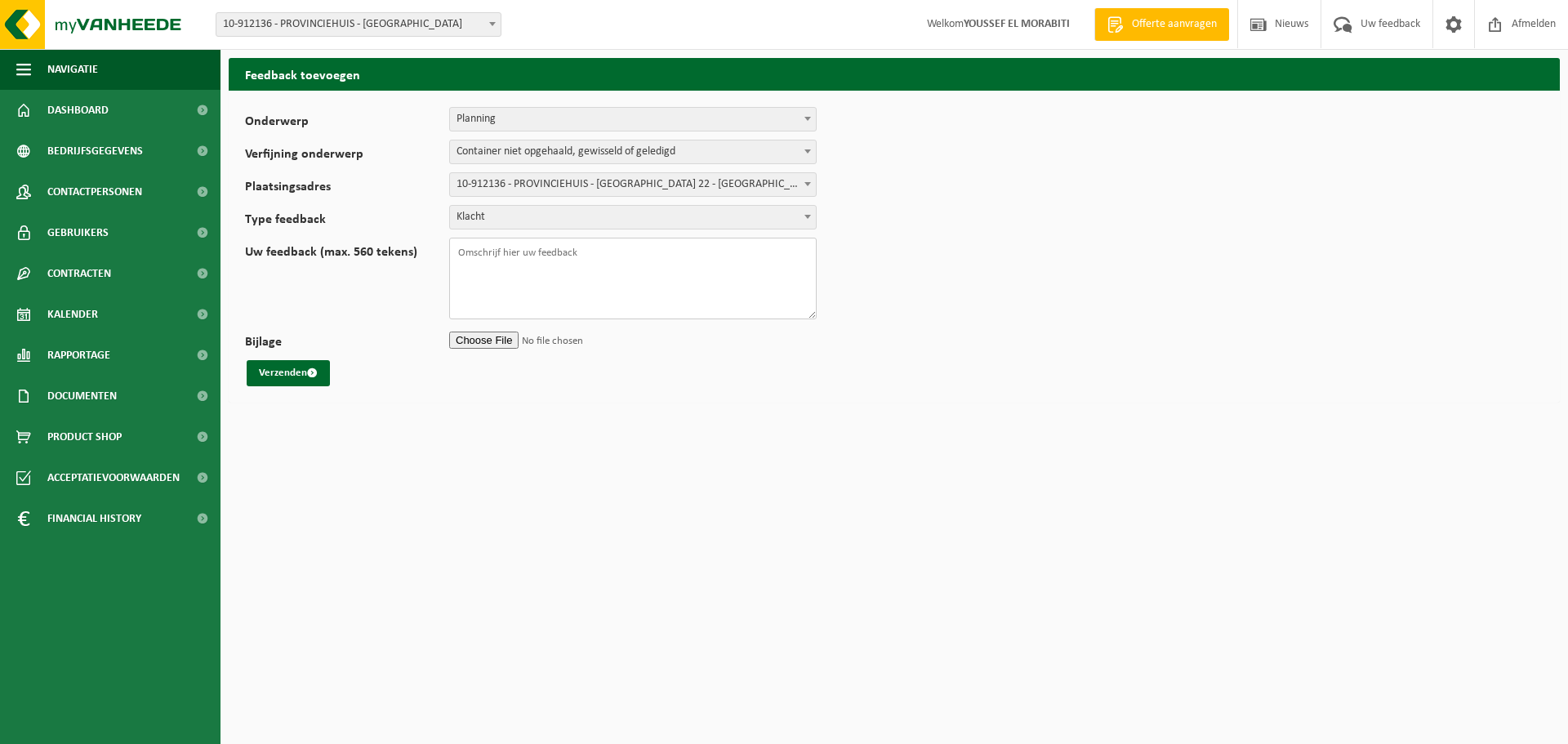
click at [475, 257] on textarea "Uw feedback (max. 560 tekens)" at bounding box center [633, 278] width 367 height 81
click at [798, 250] on textarea "de PMD containers zijn vandaag niet geledigd en dit was ook het geval op" at bounding box center [633, 278] width 367 height 81
click at [493, 275] on textarea "de PMD containers zijn vandaag niet geledigd en dit was ook het geval op 29/7." at bounding box center [633, 278] width 367 height 81
drag, startPoint x: 809, startPoint y: 252, endPoint x: 866, endPoint y: 270, distance: 59.8
click at [810, 251] on textarea "de PMD containers zijn vandaag niet geledigd en dit was ook het geval op 29/7." at bounding box center [633, 278] width 367 height 81
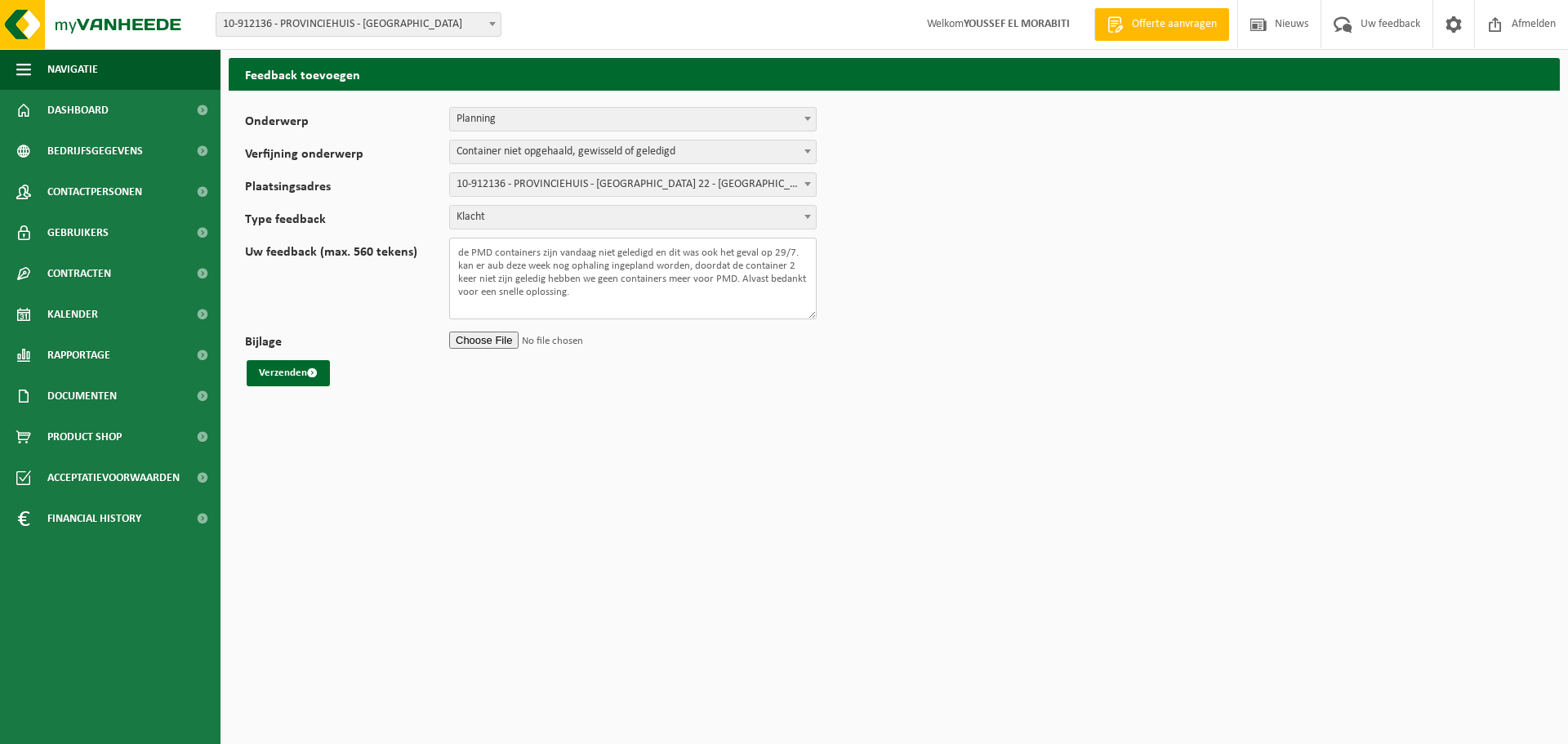
drag, startPoint x: 577, startPoint y: 291, endPoint x: 453, endPoint y: 250, distance: 130.6
click at [453, 250] on textarea "de PMD containers zijn vandaag niet geledigd en dit was ook het geval op 29/7. …" at bounding box center [633, 278] width 367 height 81
type textarea "de PMD containers zijn vandaag niet geledigd en dit was ook het geval op 29/7. …"
click at [463, 250] on textarea "Uw feedback (max. 560 tekens)" at bounding box center [633, 278] width 367 height 81
paste textarea "Hierbij willen wij melden dat de PMD-containers op zowel 29 juli als vandaag ni…"
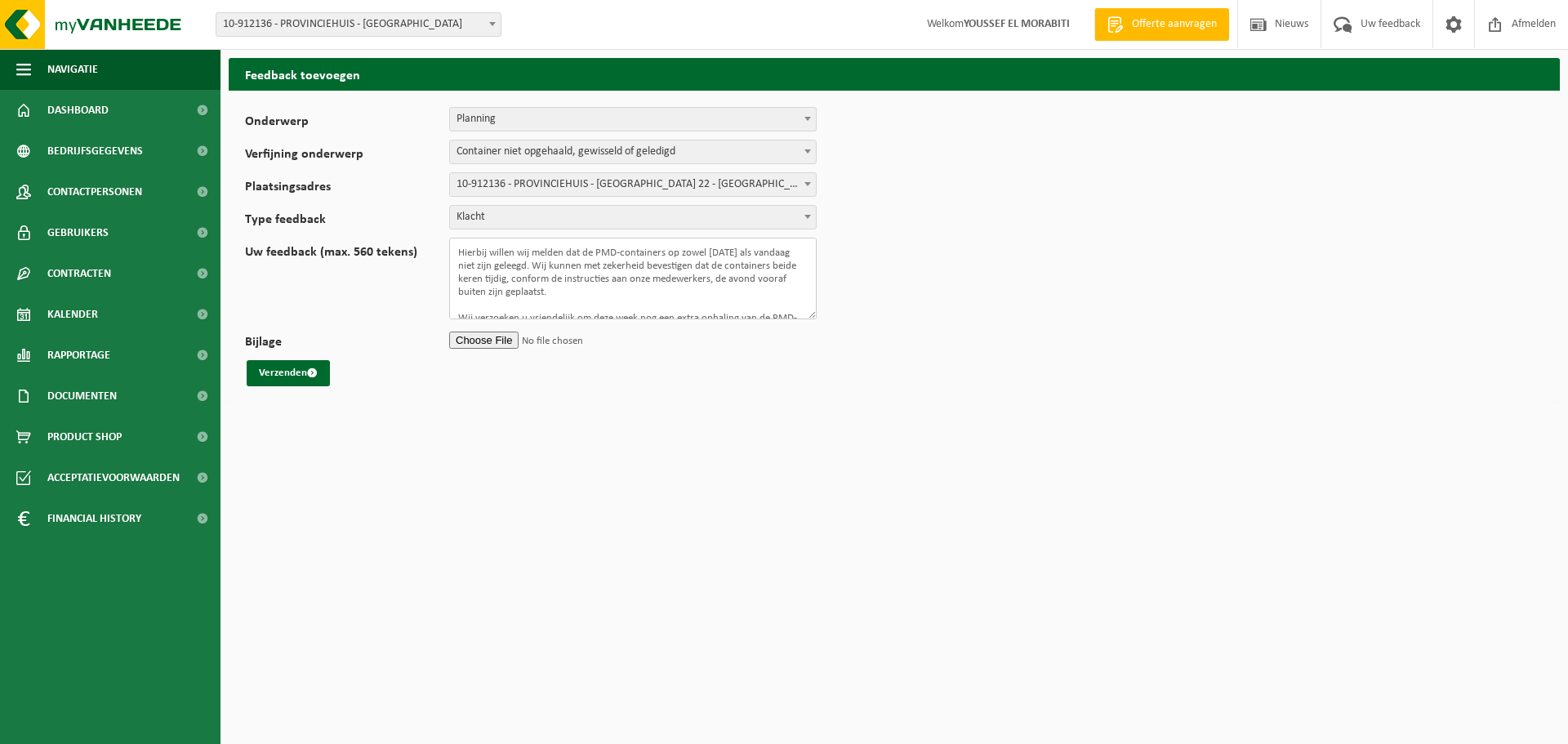
click at [512, 261] on textarea "Hierbij willen wij melden dat de PMD-containers op zowel 29 juli als vandaag ni…" at bounding box center [633, 278] width 367 height 81
click at [553, 266] on textarea "Hierbij willen wij melden dat de PMD-containers op zowel 29 juli als vandaag ni…" at bounding box center [633, 278] width 367 height 81
click at [539, 263] on textarea "Hierbij willen wij melden dat de PMD-containers op zowel 29 juli als vandaag ni…" at bounding box center [633, 278] width 367 height 81
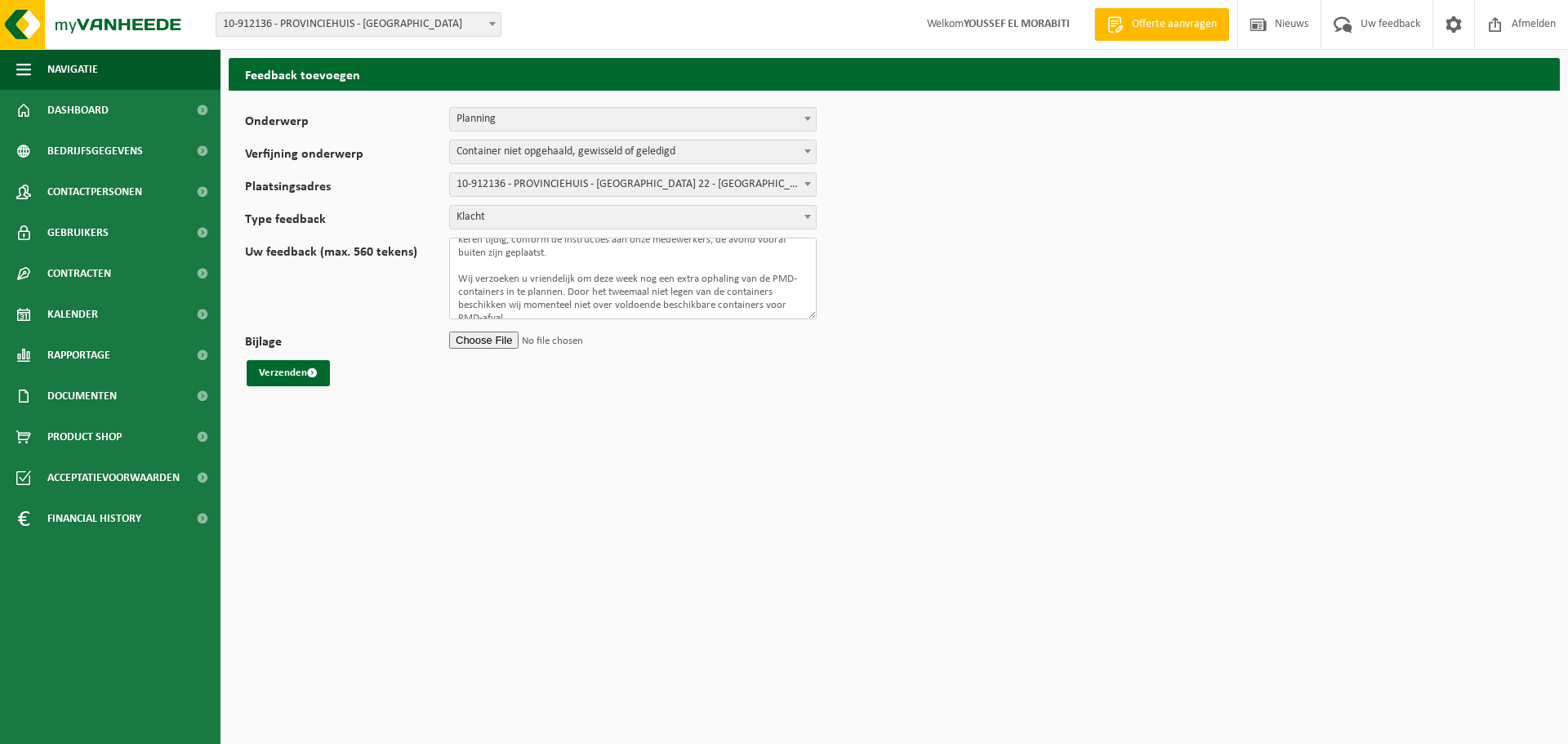
scroll to position [71, 0]
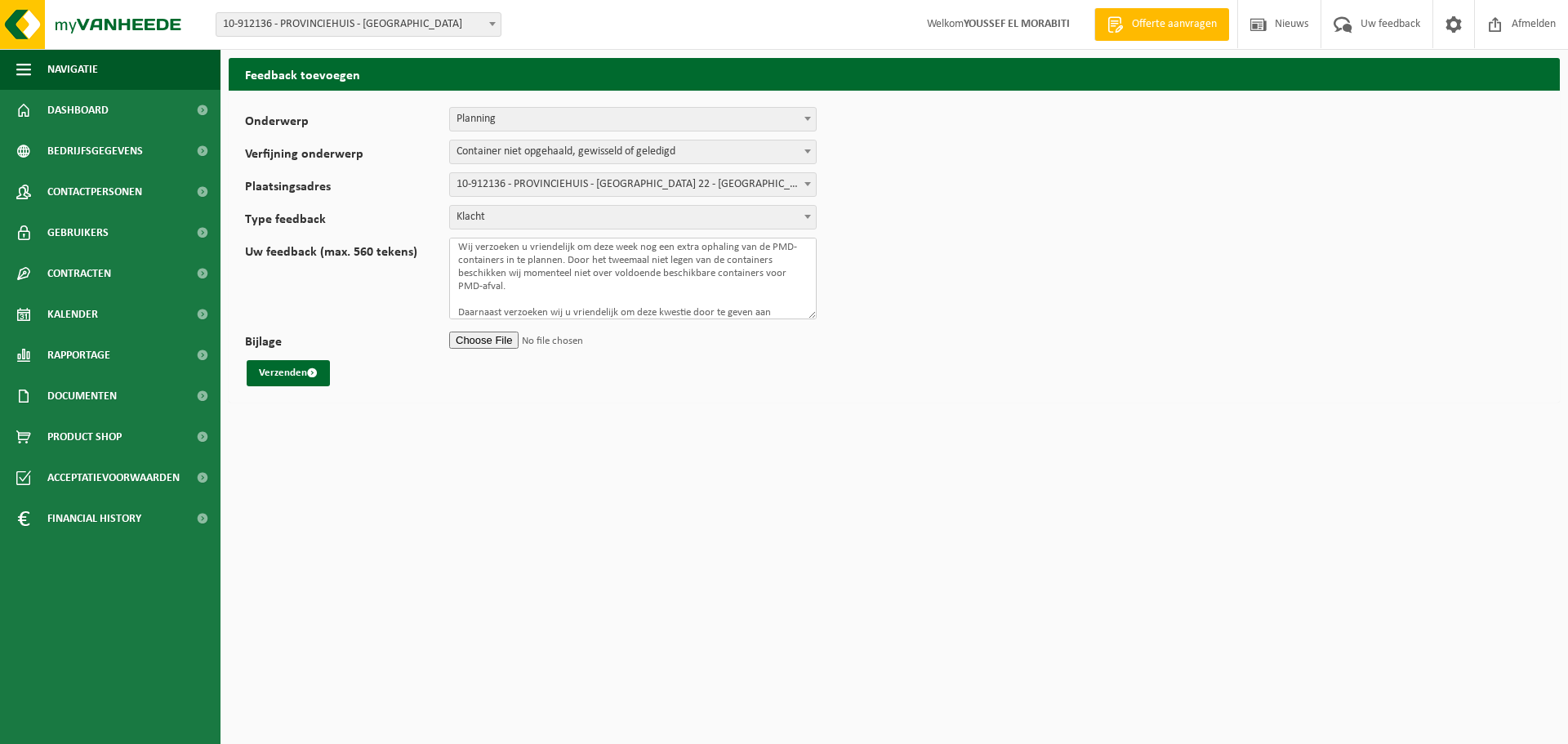
drag, startPoint x: 464, startPoint y: 250, endPoint x: 817, endPoint y: 317, distance: 359.3
click at [817, 317] on div "Uw feedback (max. 560 tekens) Hierbij willen wij melden dat de PMD-containers o…" at bounding box center [894, 278] width 1299 height 81
type textarea "H"
click at [493, 261] on textarea "Uw feedback (max. 560 tekens)" at bounding box center [633, 278] width 367 height 81
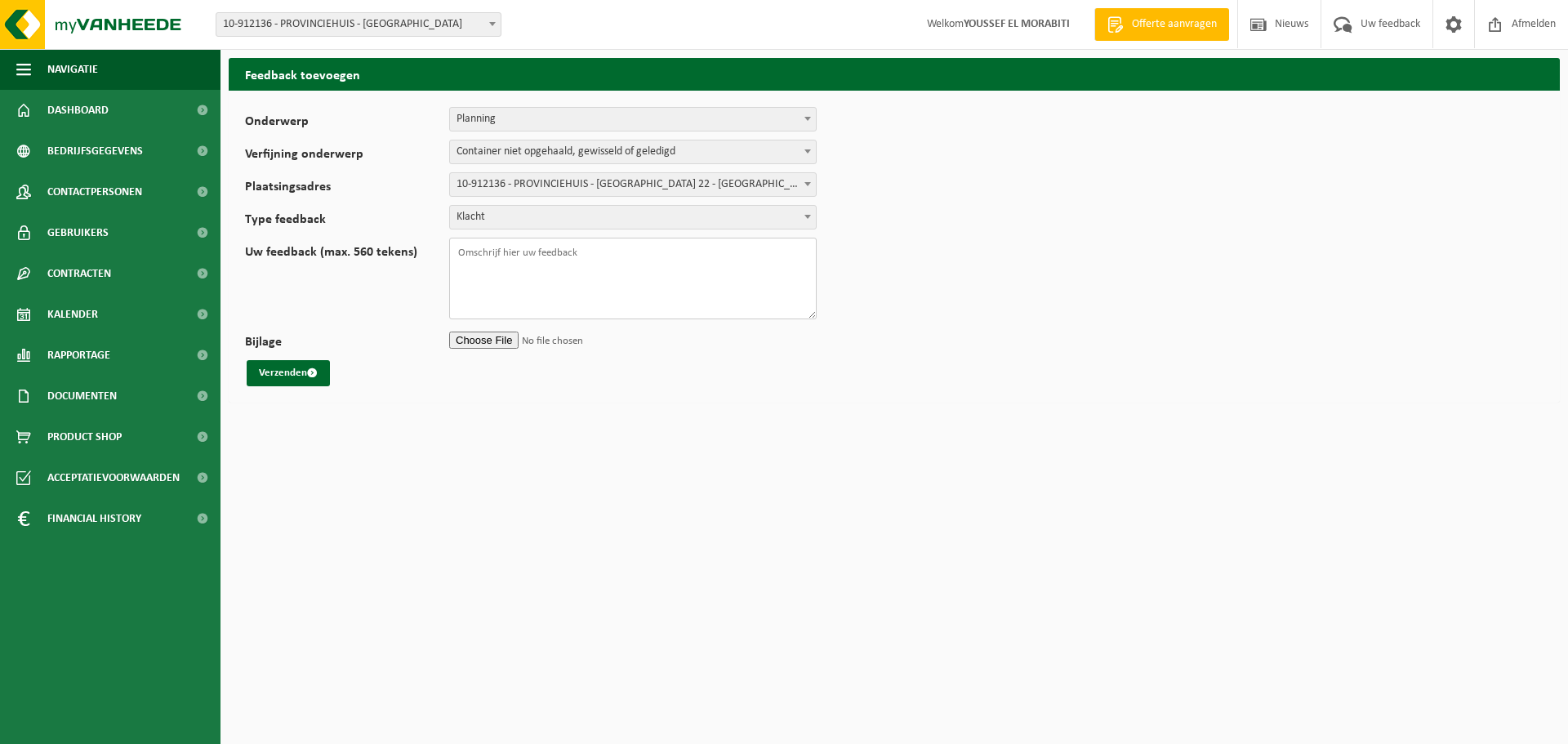
paste textarea "Hierbij wil ik melden dat de PMD-containers op zowel 29 juli als vandaag niet z…"
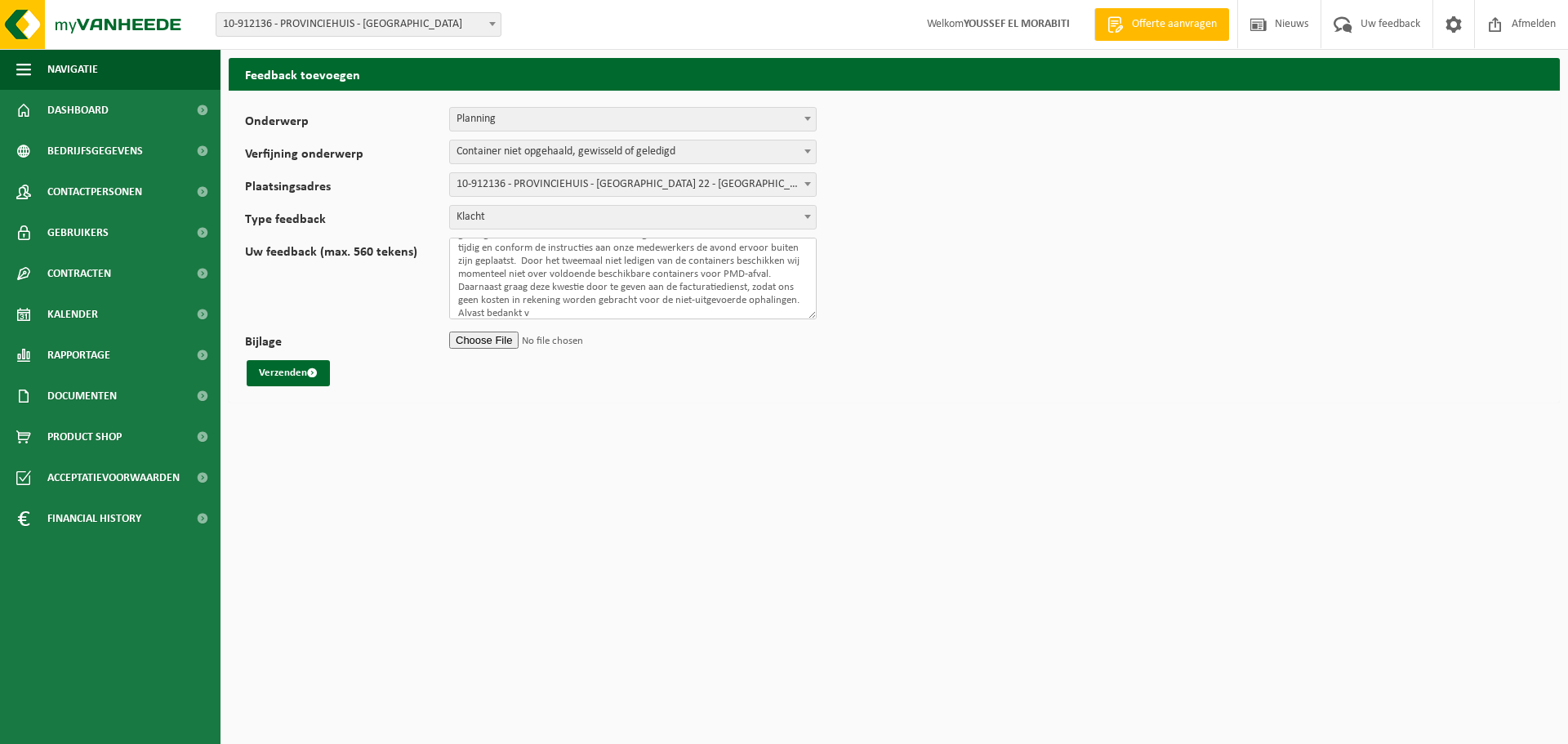
scroll to position [35, 0]
click at [663, 305] on textarea "Hierbij wil ik melden dat de PMD-containers op zowel 29 juli als vandaag niet z…" at bounding box center [633, 278] width 367 height 81
drag, startPoint x: 705, startPoint y: 299, endPoint x: 652, endPoint y: 300, distance: 53.0
click at [652, 300] on textarea "Hierbij wil ik melden dat de PMD-containers op zowel 29 juli als vandaag niet z…" at bounding box center [633, 278] width 367 height 81
click at [658, 308] on textarea "Hierbij wil ik melden dat de PMD-containers op zowel 29 juli als vandaag niet z…" at bounding box center [633, 278] width 367 height 81
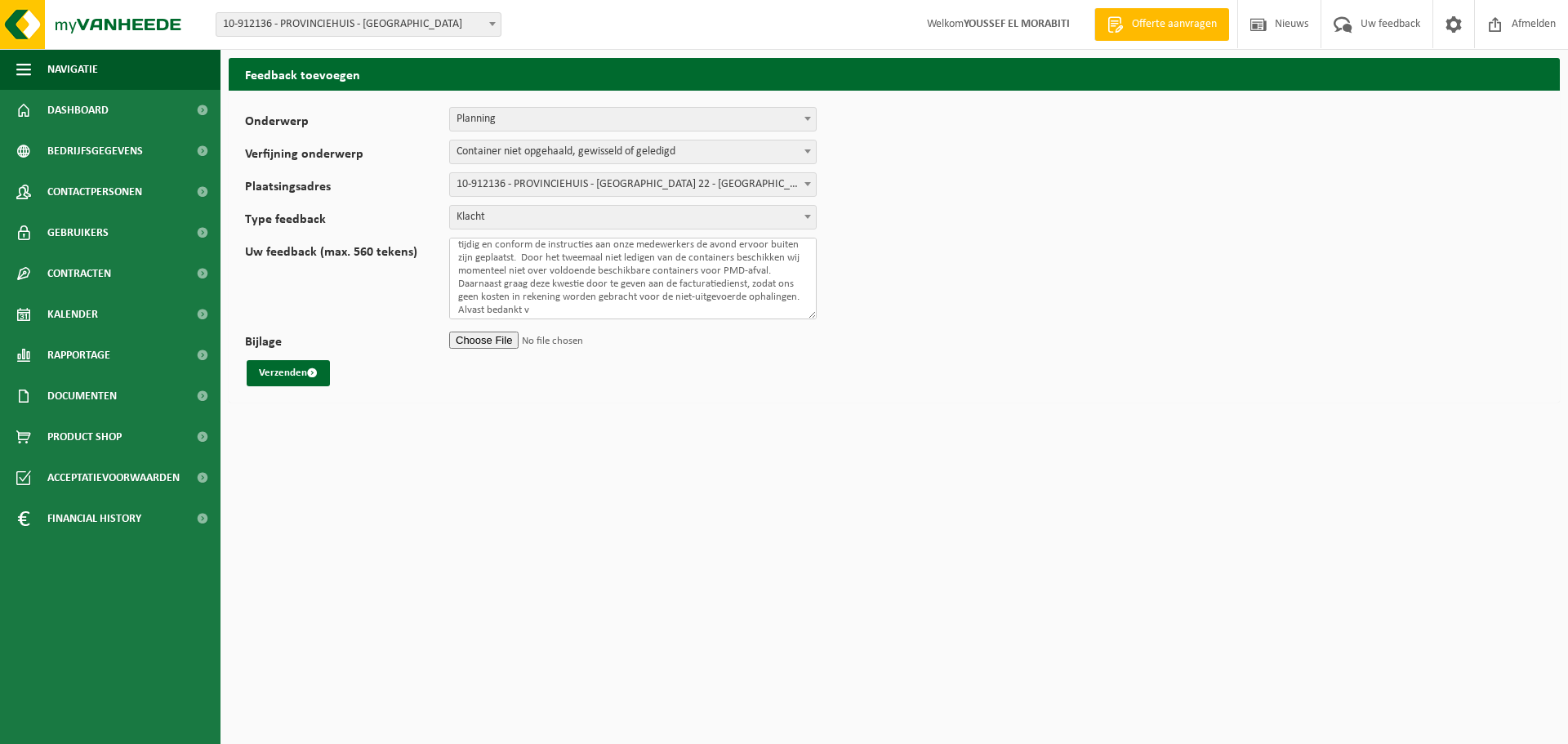
click at [655, 308] on textarea "Hierbij wil ik melden dat de PMD-containers op zowel 29 juli als vandaag niet z…" at bounding box center [633, 278] width 367 height 81
type textarea "Hierbij wil ik melden dat de PMD-containers op zowel 29 juli als vandaag niet z…"
click at [284, 370] on button "Verzenden" at bounding box center [288, 373] width 83 height 26
